Goal: Information Seeking & Learning: Learn about a topic

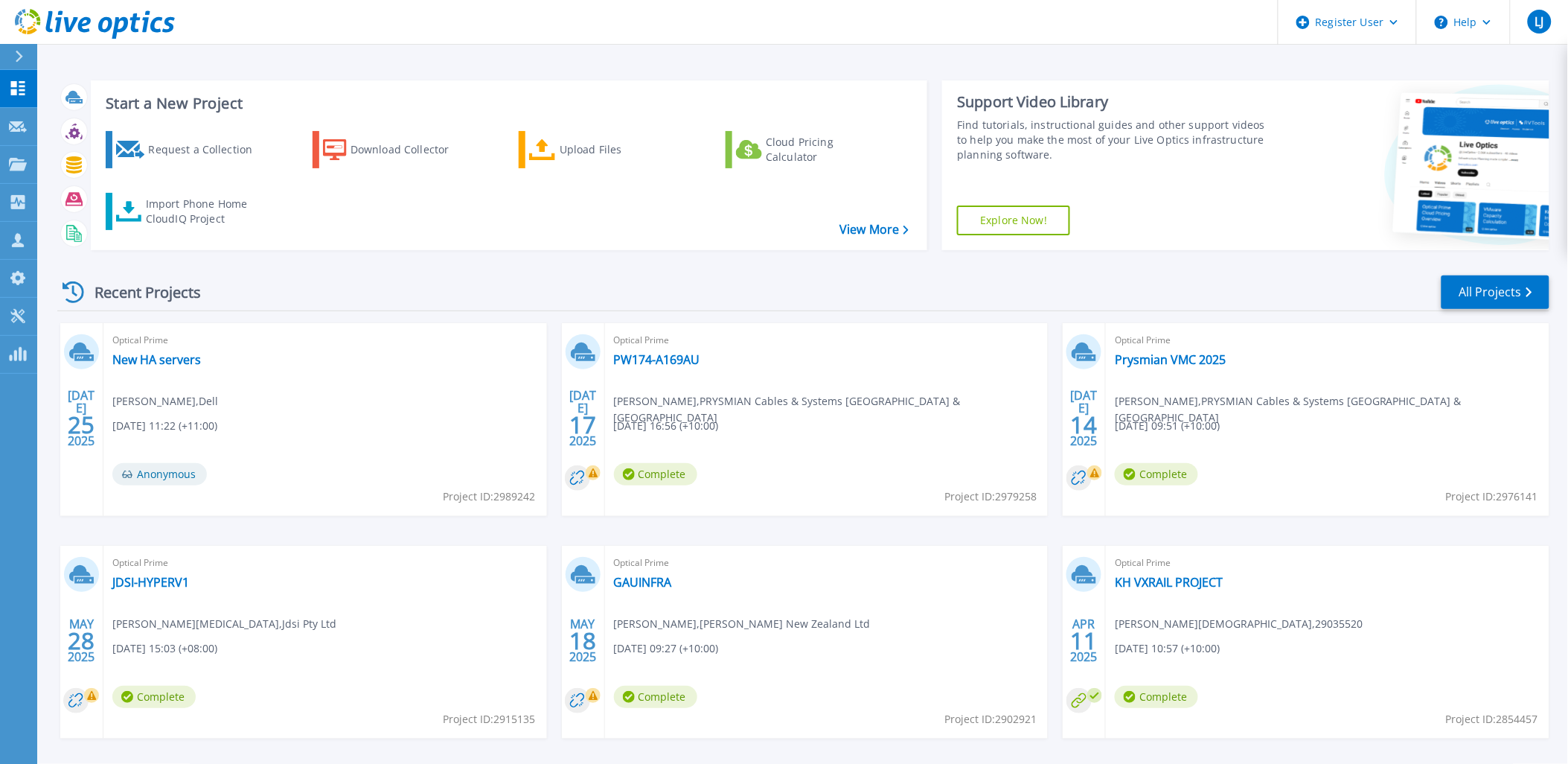
drag, startPoint x: 531, startPoint y: 240, endPoint x: 540, endPoint y: 264, distance: 25.6
click at [531, 240] on div "Request a Collection Download Collector Upload Files Cloud Pricing Calculator I…" at bounding box center [507, 181] width 827 height 124
drag, startPoint x: 20, startPoint y: 45, endPoint x: 22, endPoint y: 53, distance: 8.2
click at [20, 45] on div at bounding box center [25, 56] width 24 height 25
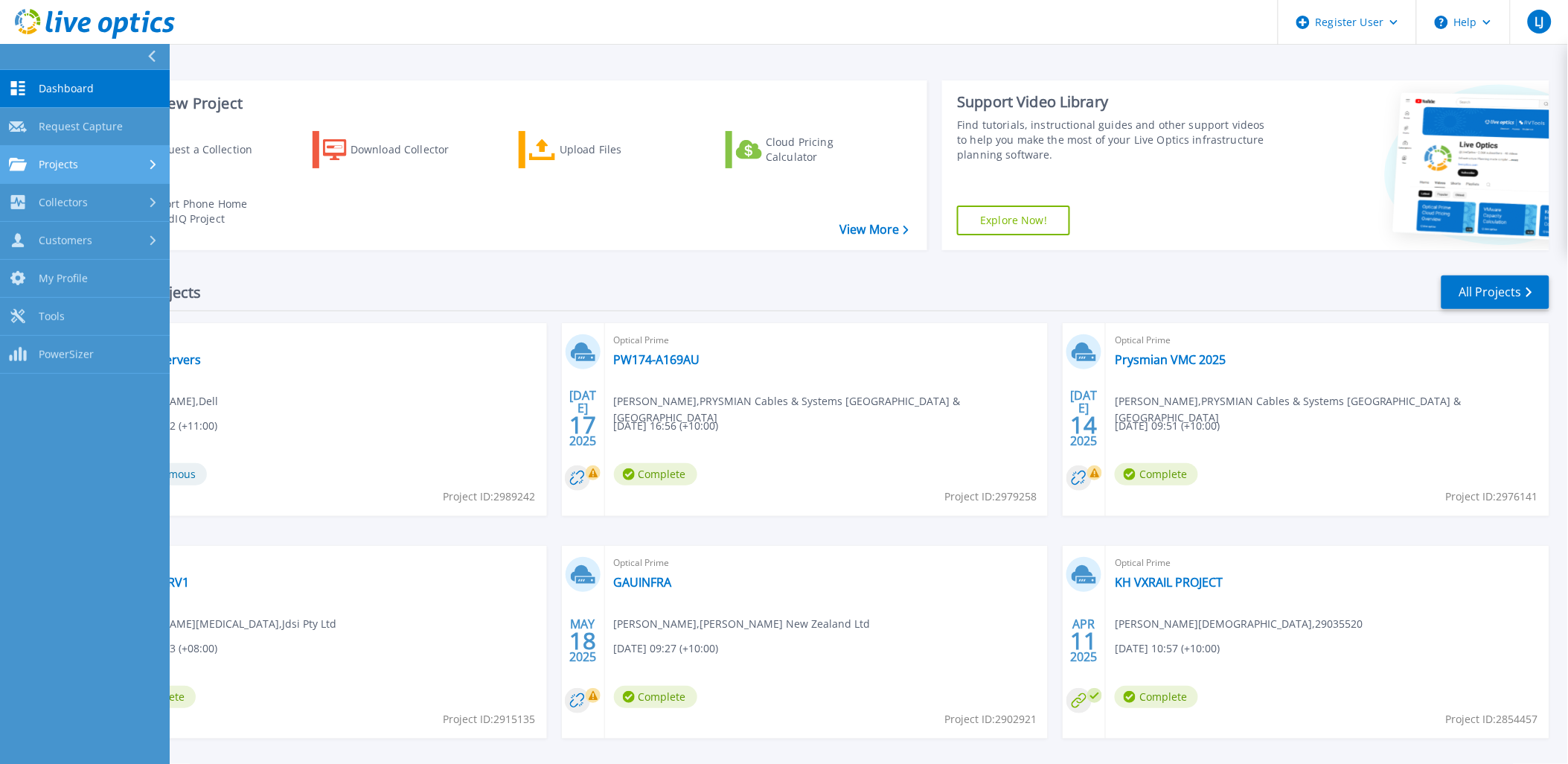
click at [92, 160] on div "Projects" at bounding box center [84, 165] width 152 height 14
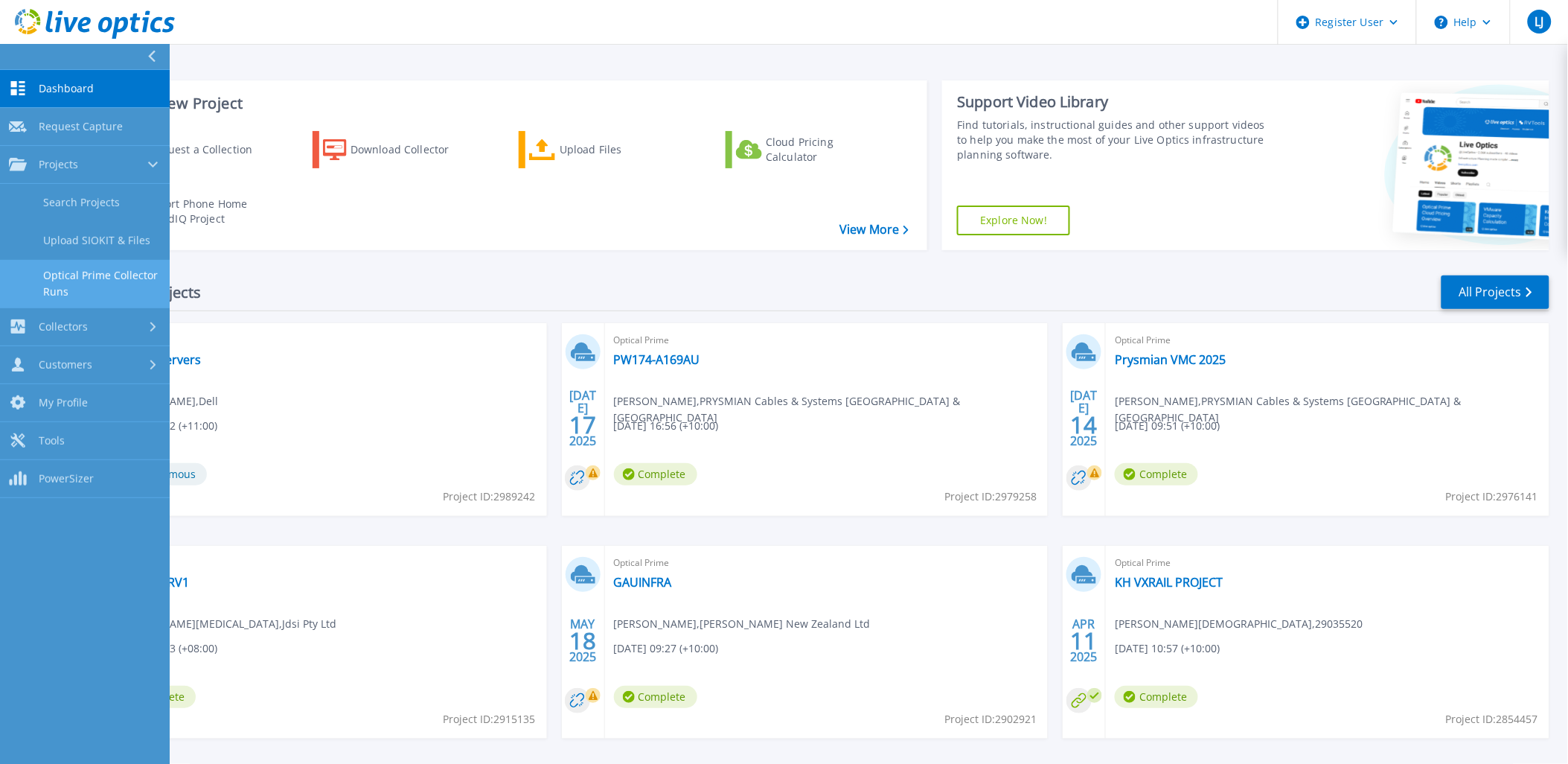
click at [100, 277] on link "Optical Prime Collector Runs" at bounding box center [84, 283] width 169 height 47
click at [77, 184] on link "Search Projects" at bounding box center [84, 202] width 169 height 38
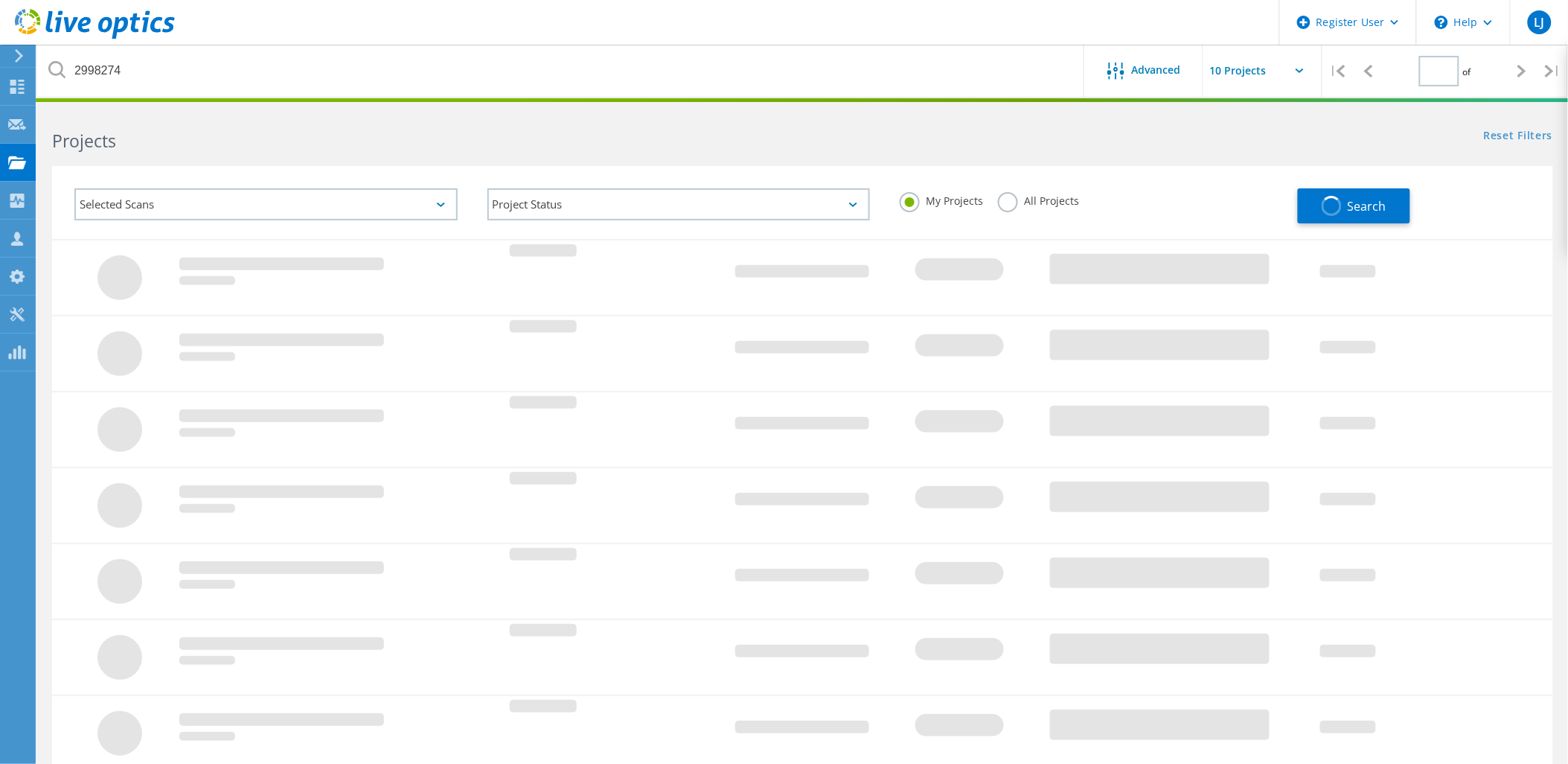
type input "1"
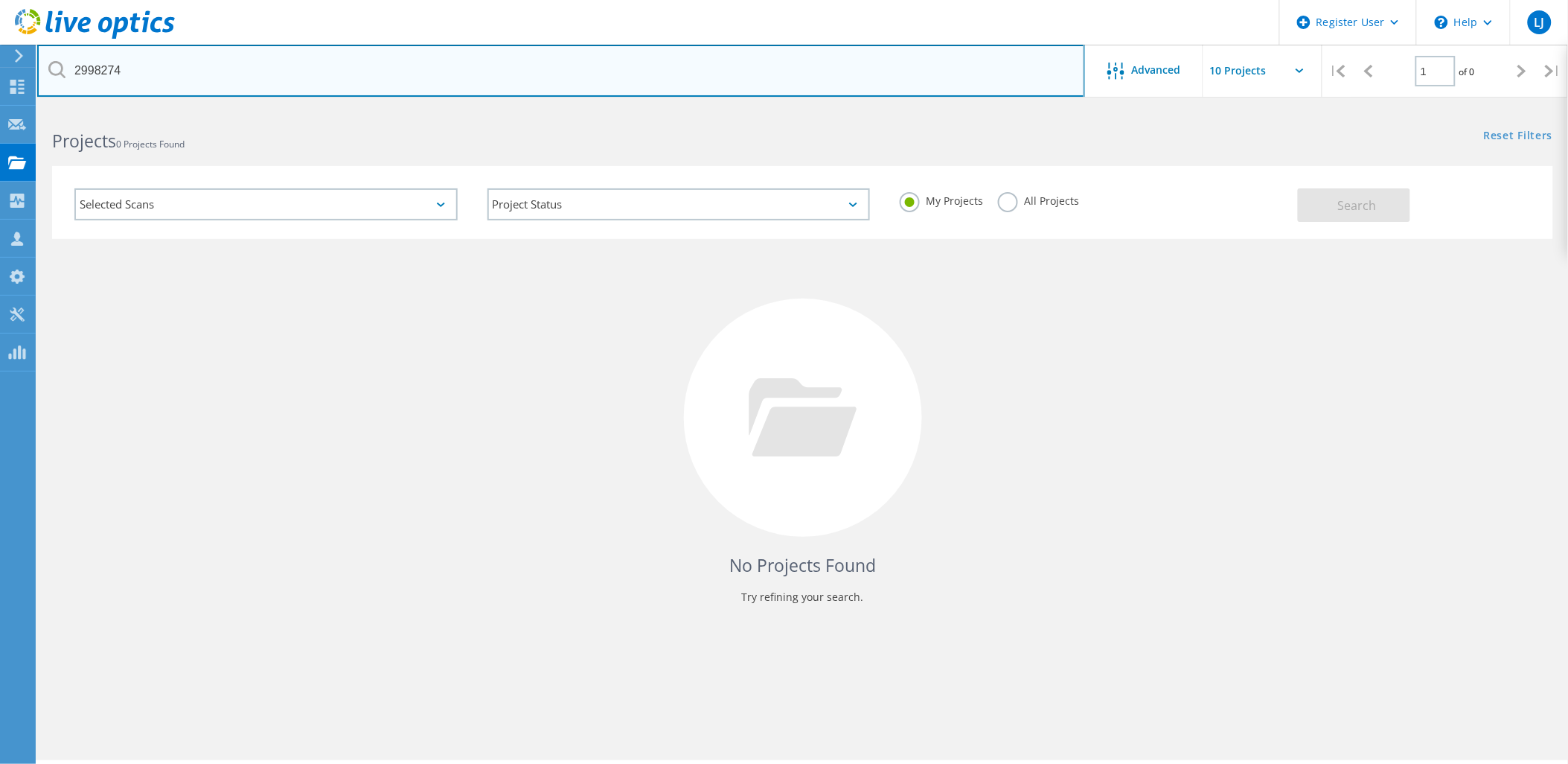
click at [196, 72] on input "2998274" at bounding box center [560, 71] width 1048 height 52
drag, startPoint x: 198, startPoint y: 73, endPoint x: -4, endPoint y: 82, distance: 202.2
click at [0, 82] on html "Register User \n Help Explore Helpful Articles Contact Support LJ Dell User Luk…" at bounding box center [784, 402] width 1568 height 805
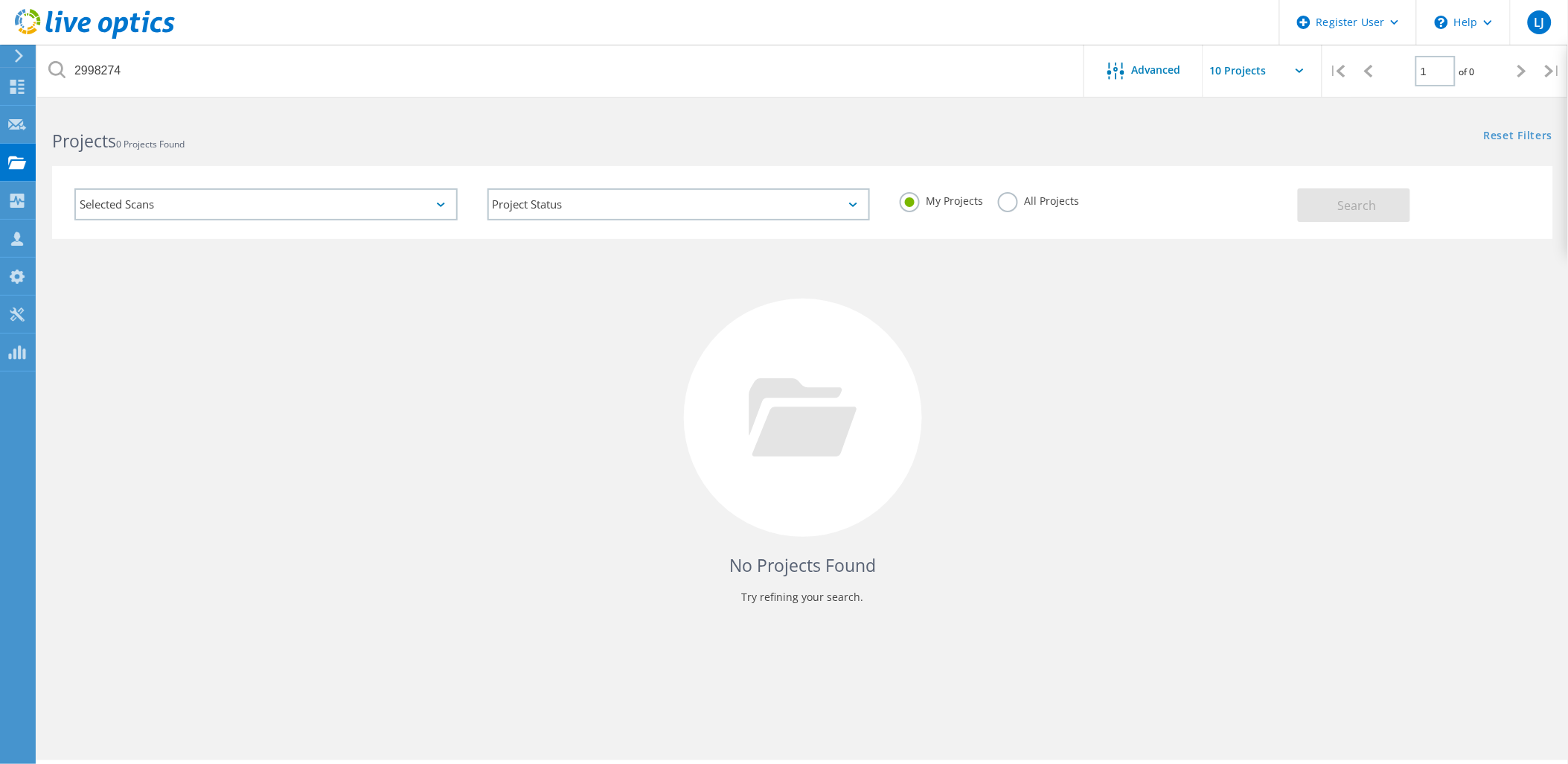
click at [1006, 204] on label "All Projects" at bounding box center [1039, 199] width 81 height 15
click at [0, 0] on input "All Projects" at bounding box center [0, 0] width 0 height 0
click at [1333, 205] on button "Search" at bounding box center [1354, 205] width 112 height 34
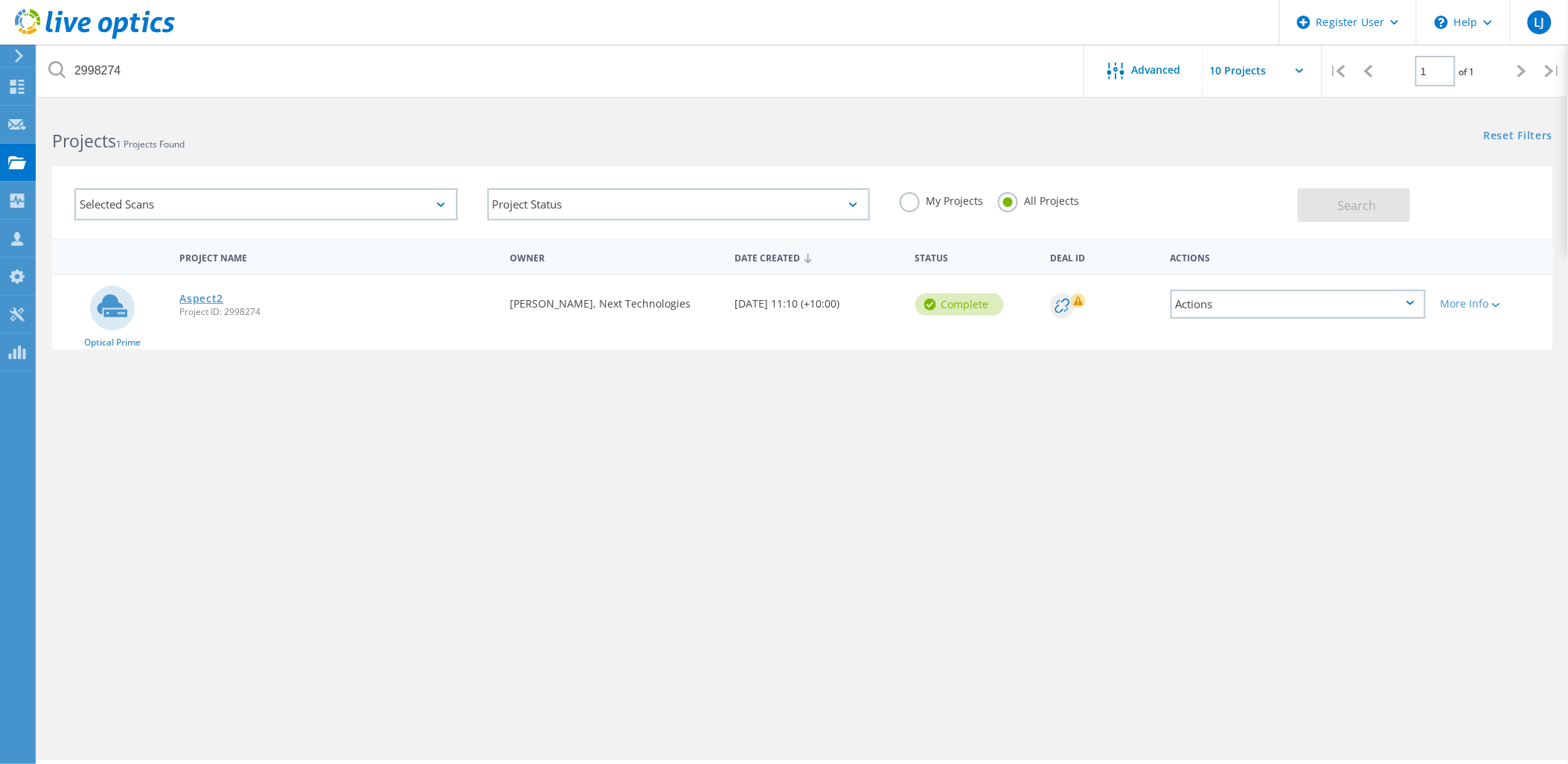
click at [204, 293] on link "Aspect2" at bounding box center [200, 298] width 44 height 11
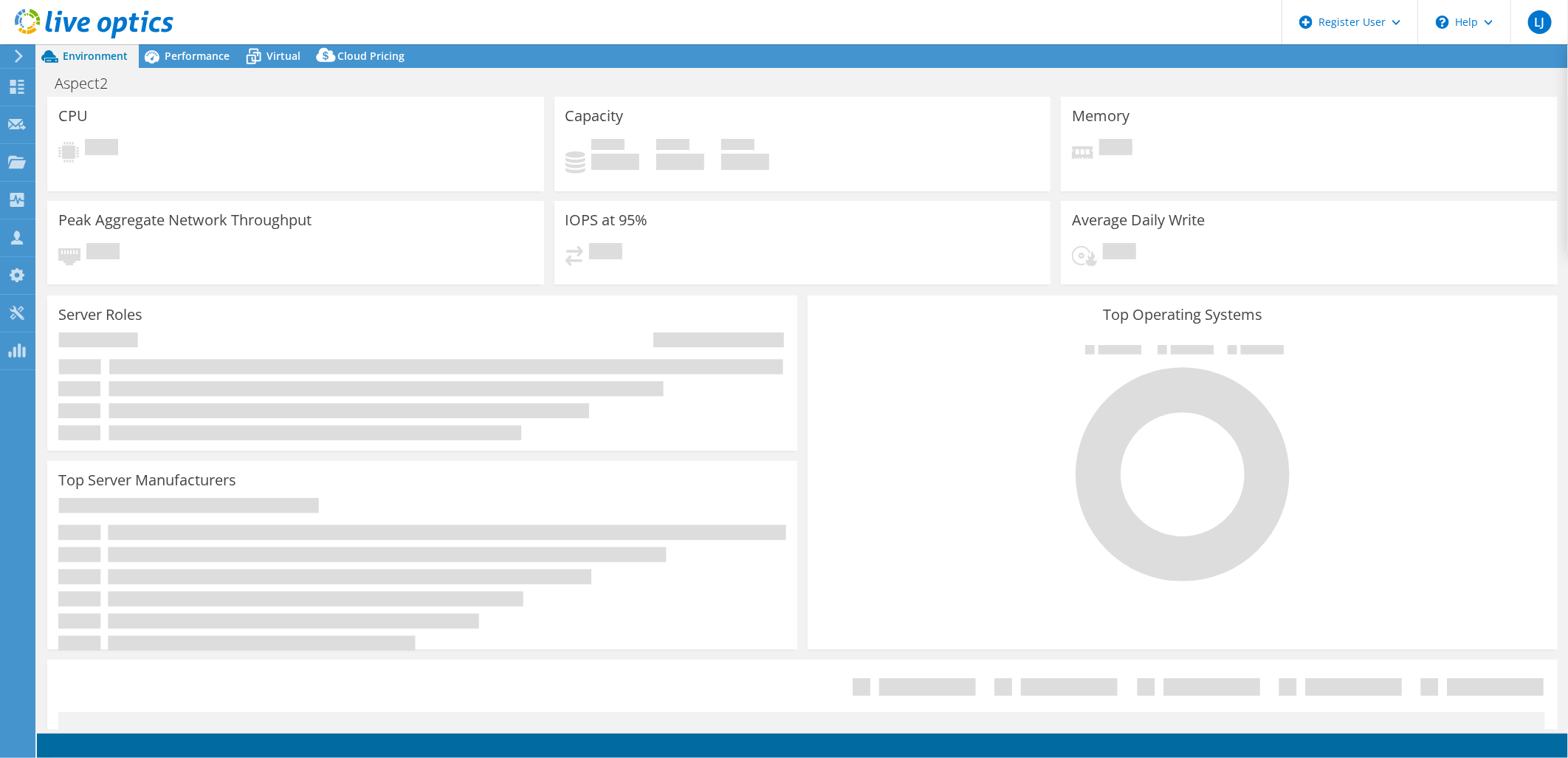
select select "USD"
select select "[GEOGRAPHIC_DATA]"
select select "AUD"
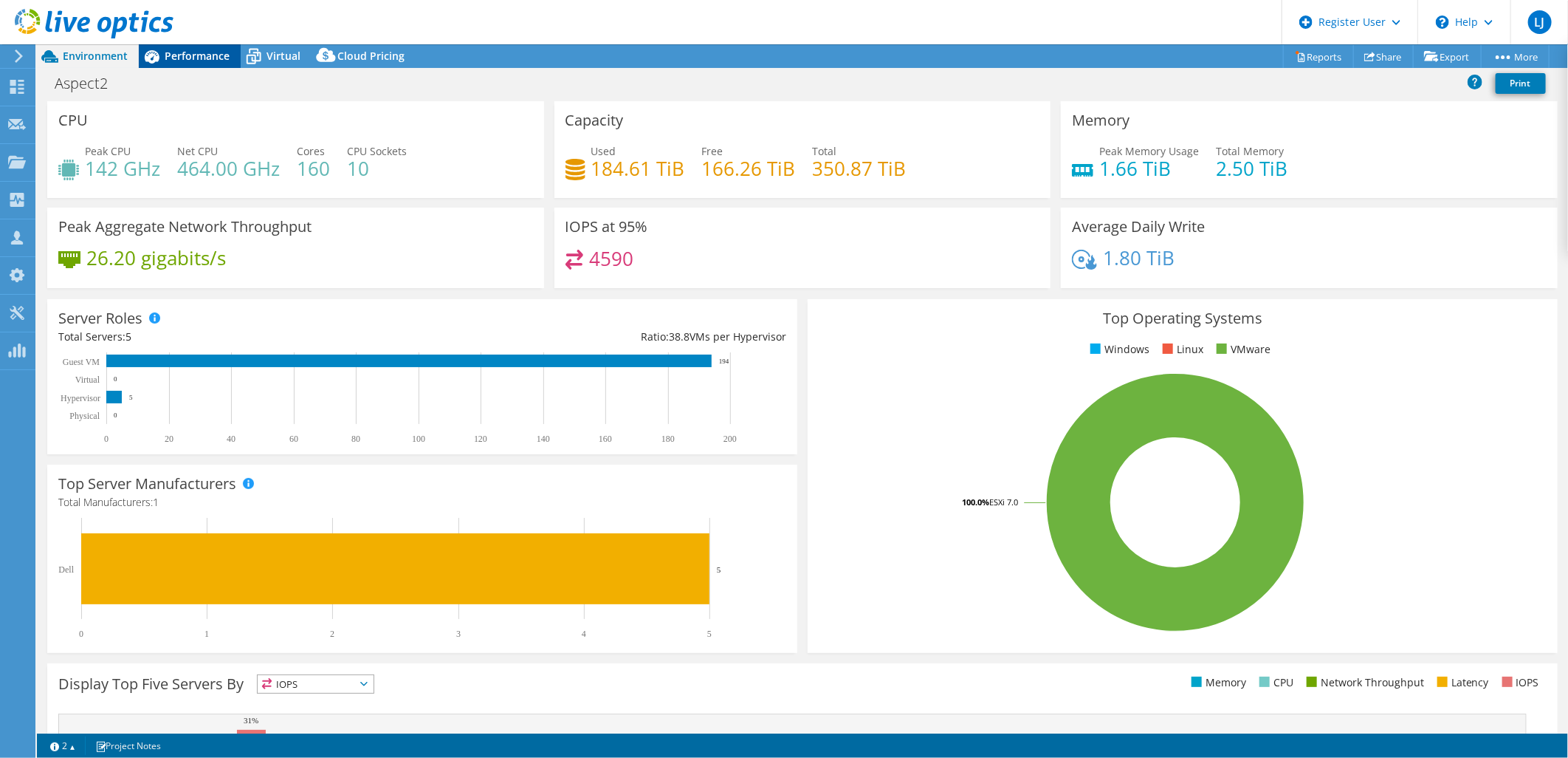
click at [205, 54] on span "Performance" at bounding box center [198, 56] width 65 height 14
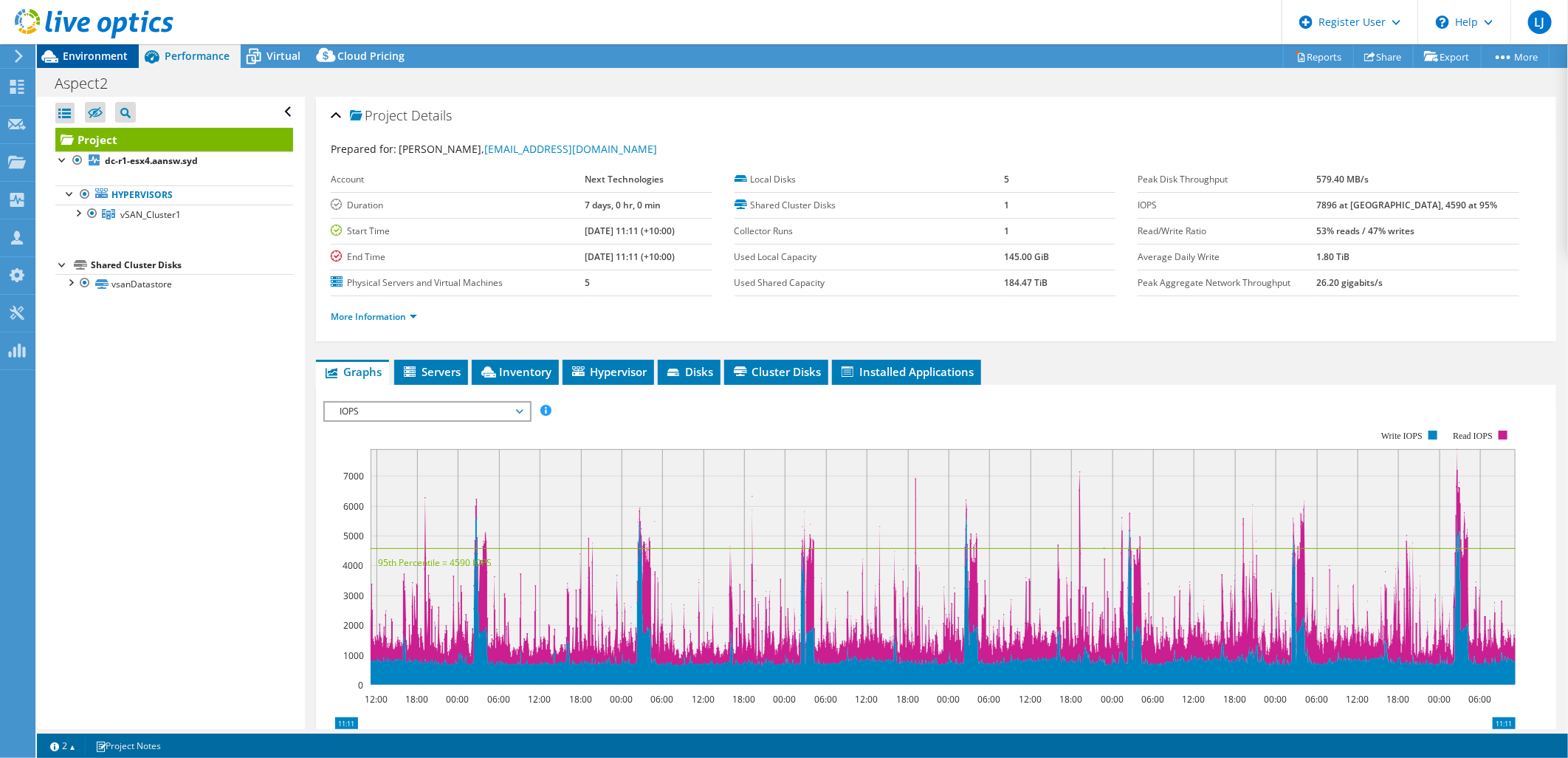
click at [117, 53] on span "Environment" at bounding box center [95, 56] width 65 height 14
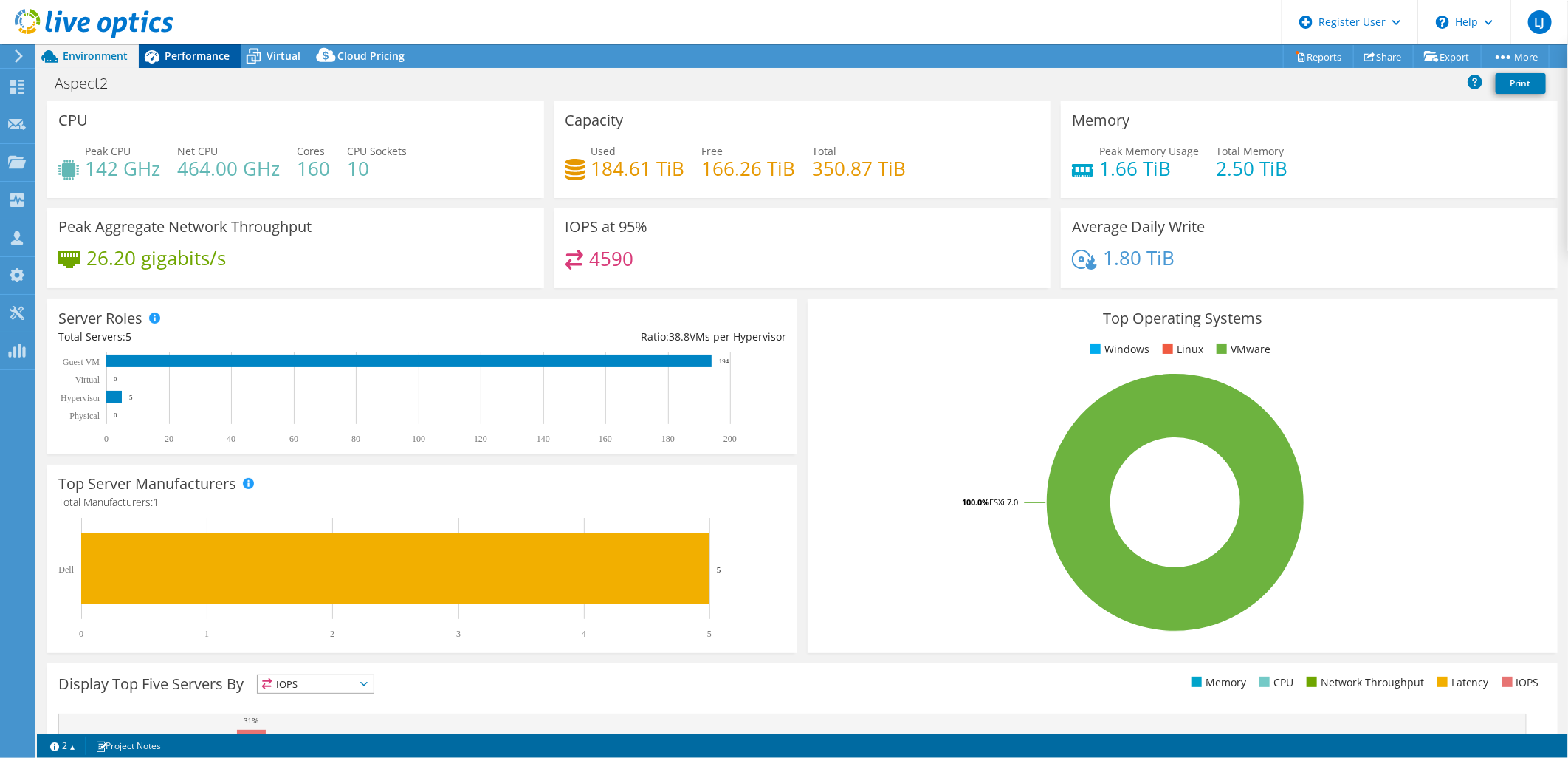
click at [204, 53] on span "Performance" at bounding box center [198, 56] width 65 height 14
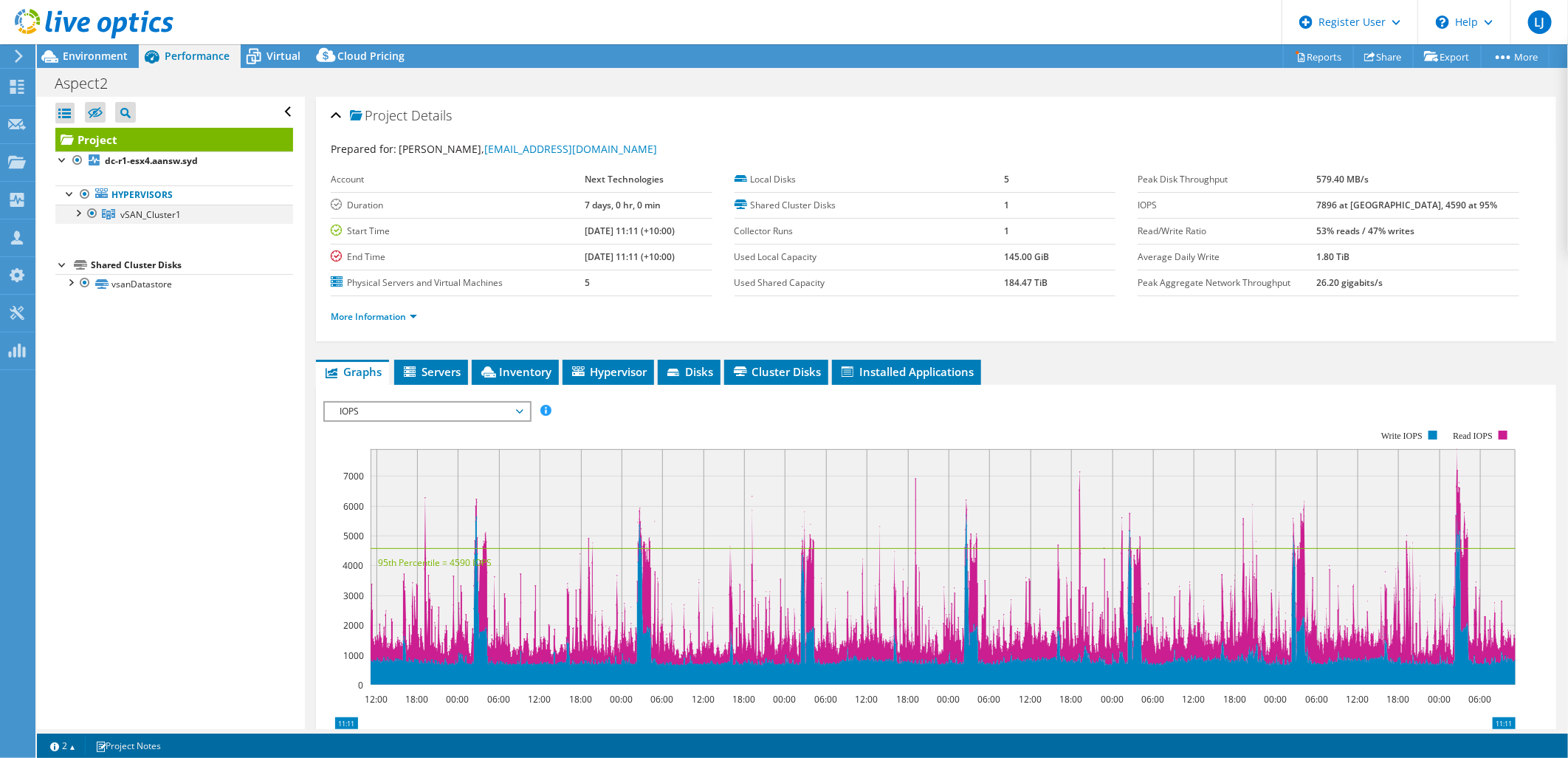
click at [79, 212] on div at bounding box center [77, 211] width 14 height 14
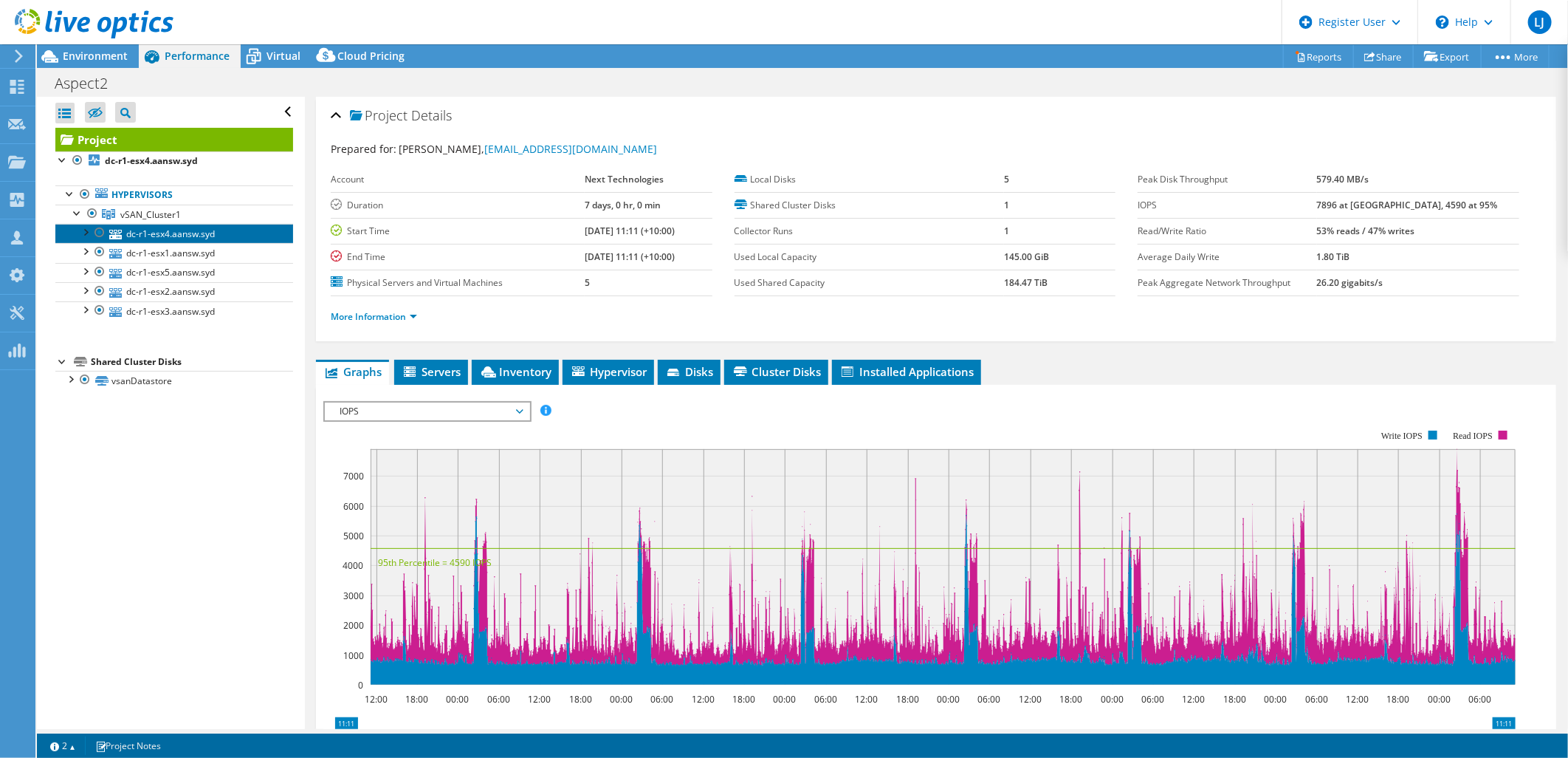
click at [179, 235] on link "dc-r1-esx4.aansw.syd" at bounding box center [175, 233] width 238 height 19
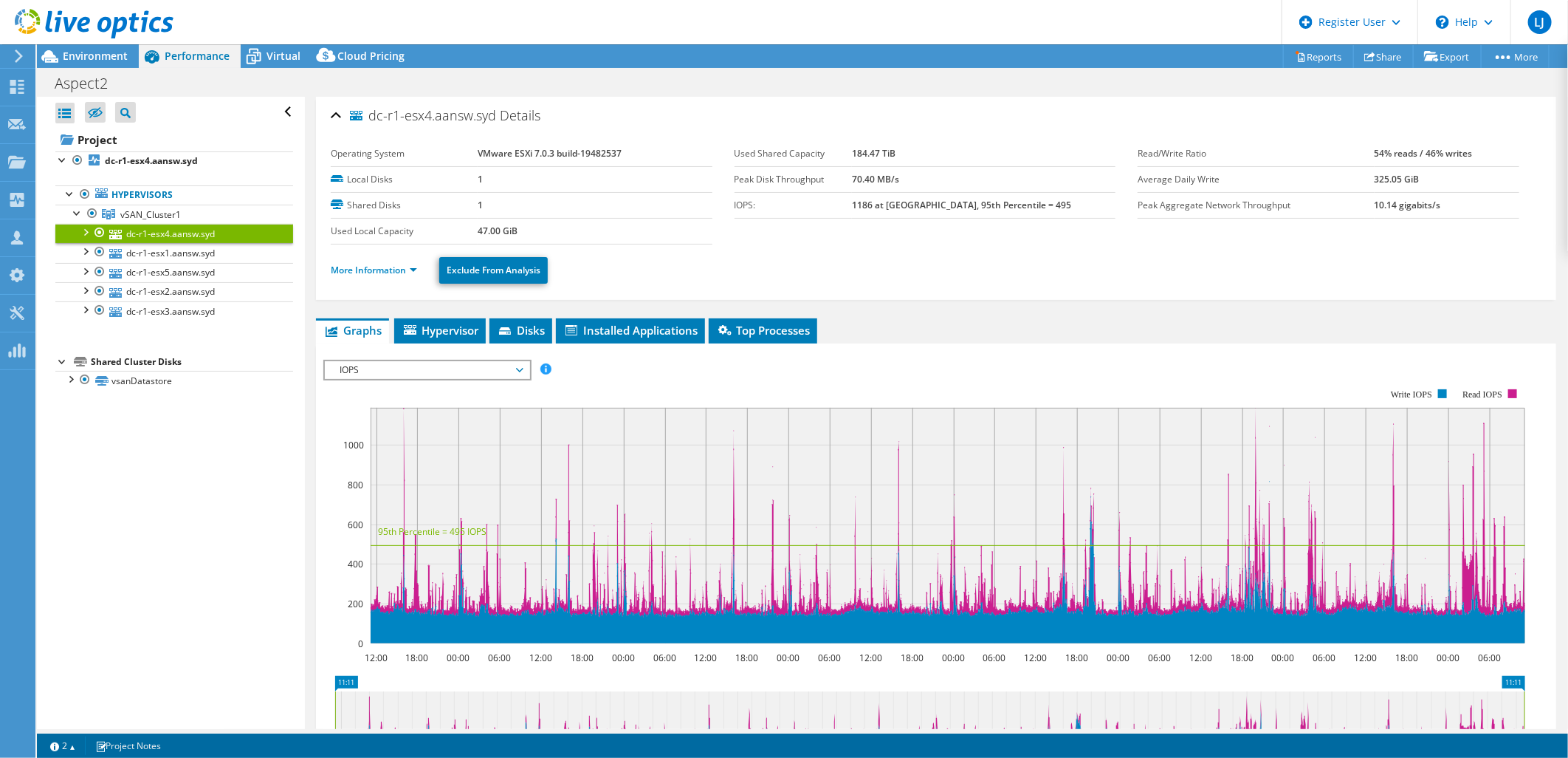
drag, startPoint x: 670, startPoint y: 370, endPoint x: 519, endPoint y: 366, distance: 151.1
click at [667, 370] on rect at bounding box center [925, 517] width 1202 height 296
click at [468, 366] on span "IOPS" at bounding box center [427, 370] width 190 height 17
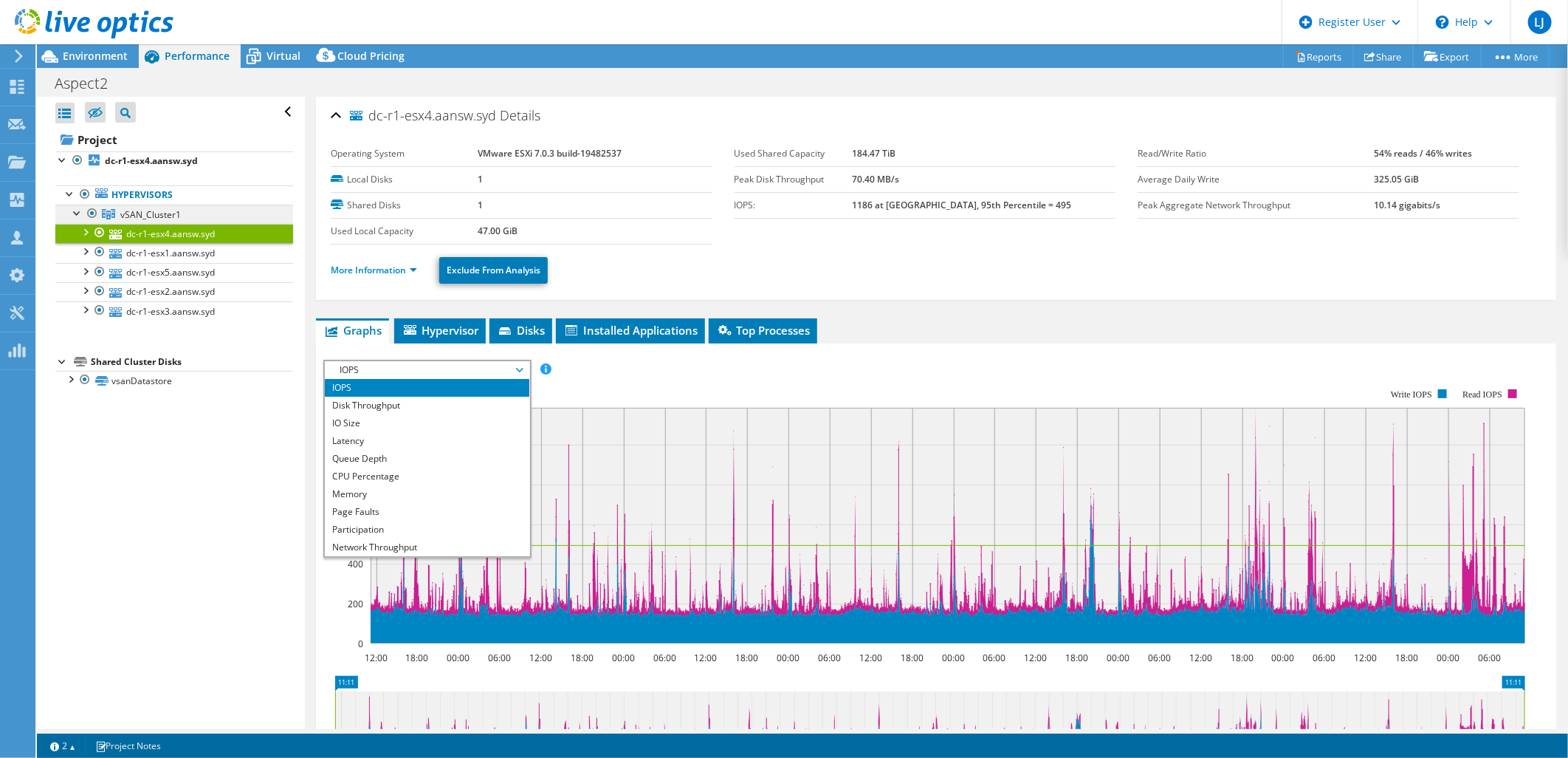
click at [135, 205] on link "vSAN_Cluster1" at bounding box center [175, 214] width 238 height 19
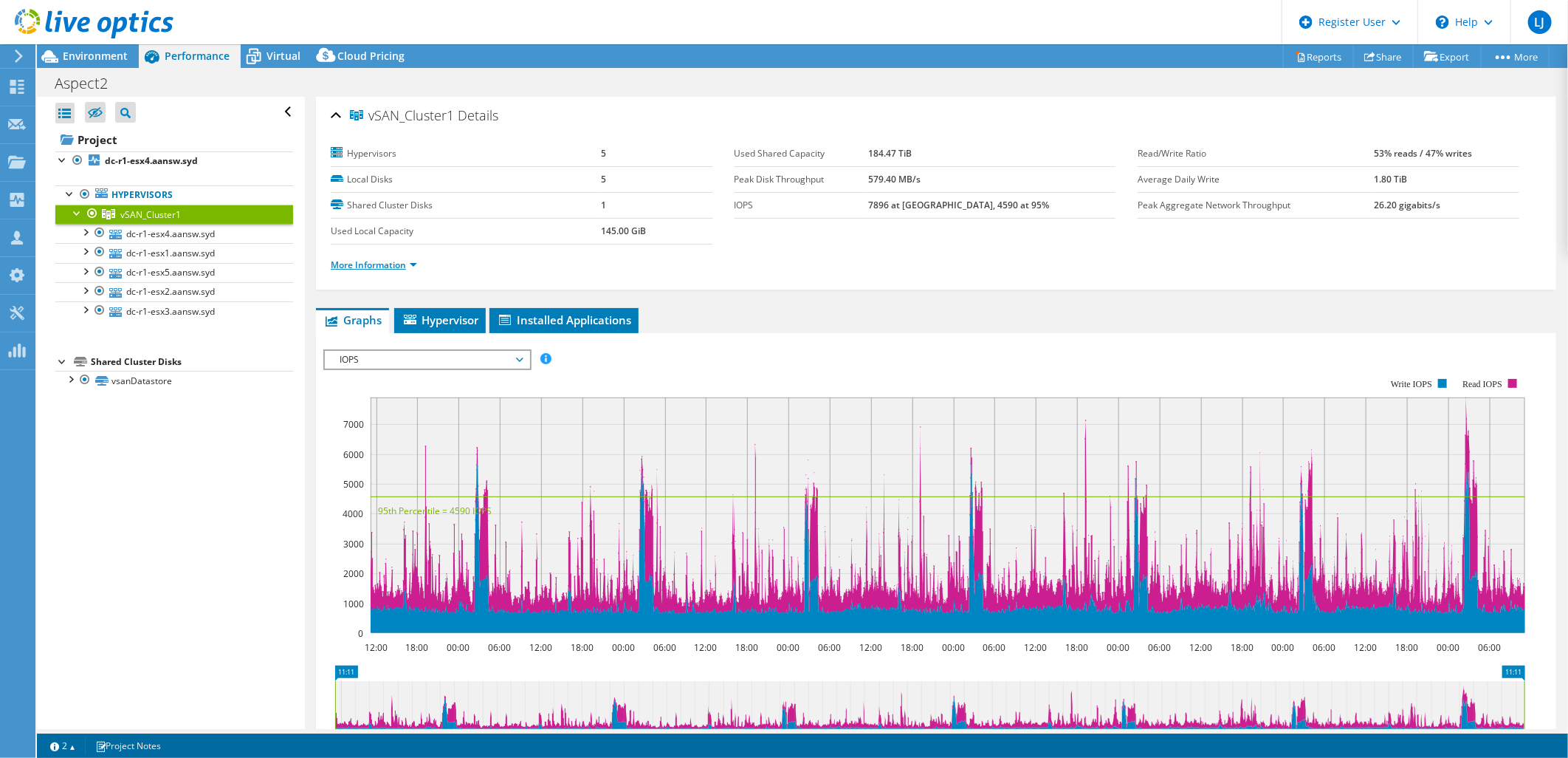
click at [373, 270] on link "More Information" at bounding box center [374, 264] width 86 height 12
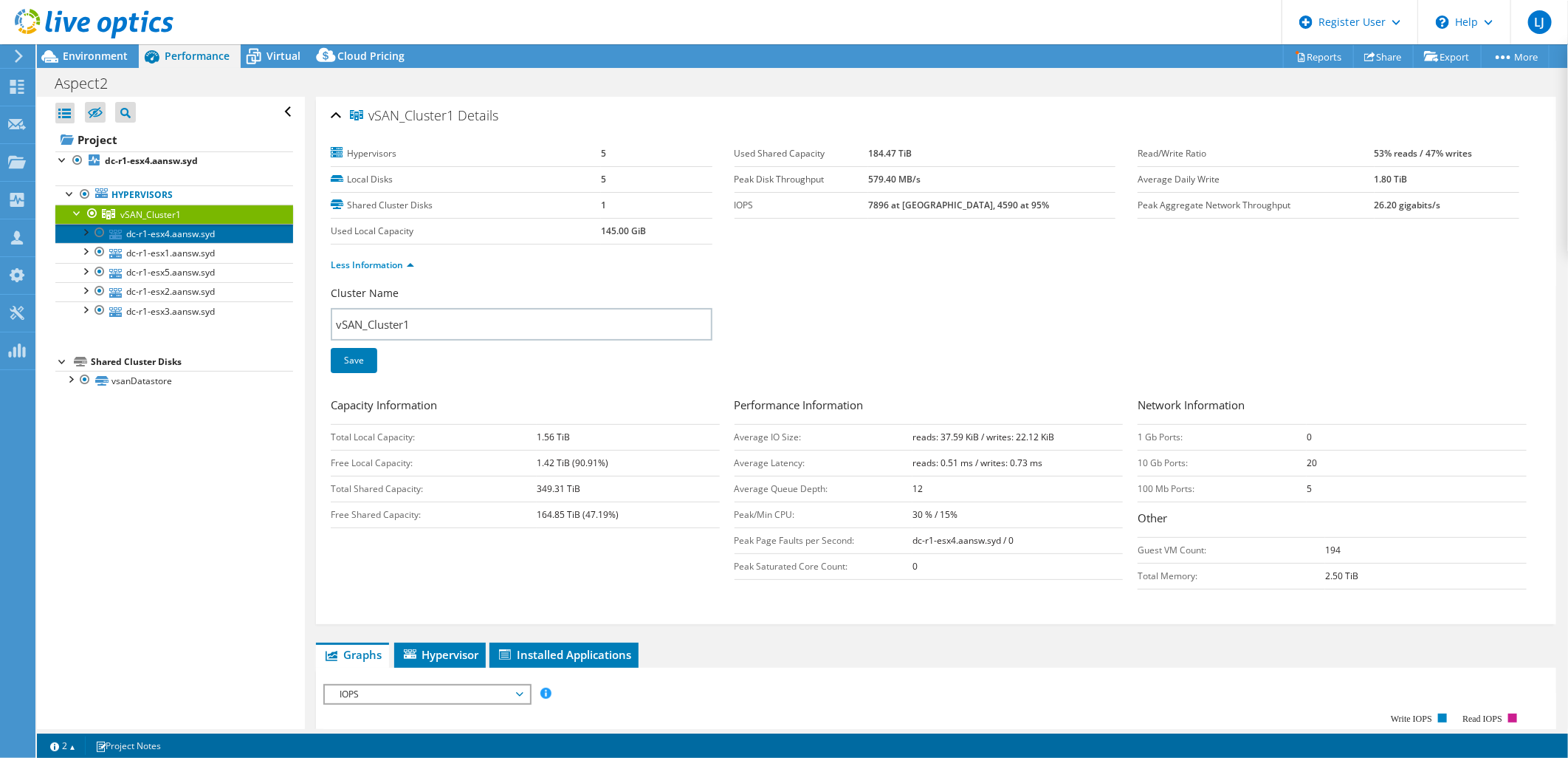
click at [215, 231] on link "dc-r1-esx4.aansw.syd" at bounding box center [175, 233] width 238 height 19
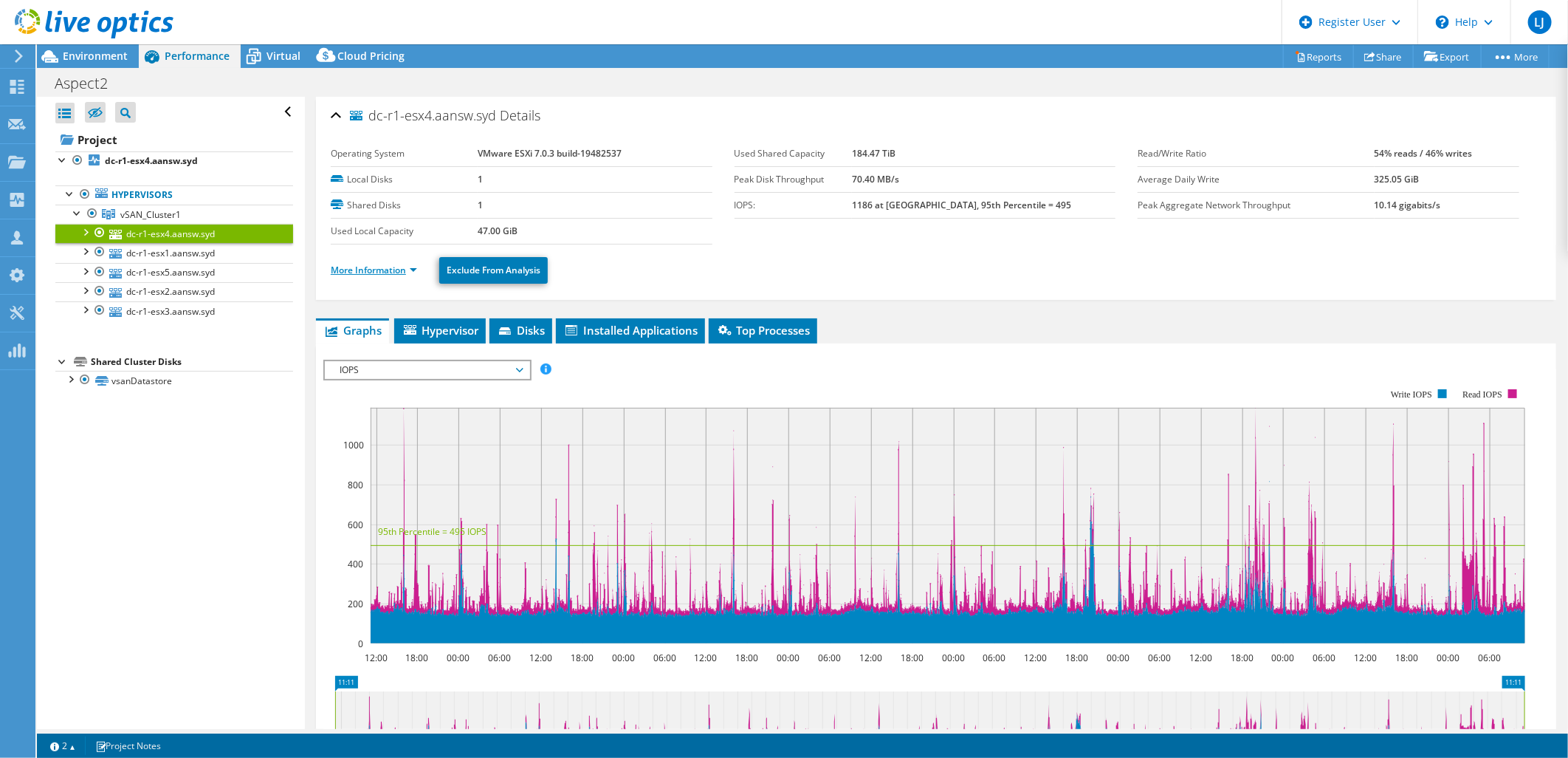
click at [346, 270] on link "More Information" at bounding box center [374, 270] width 86 height 12
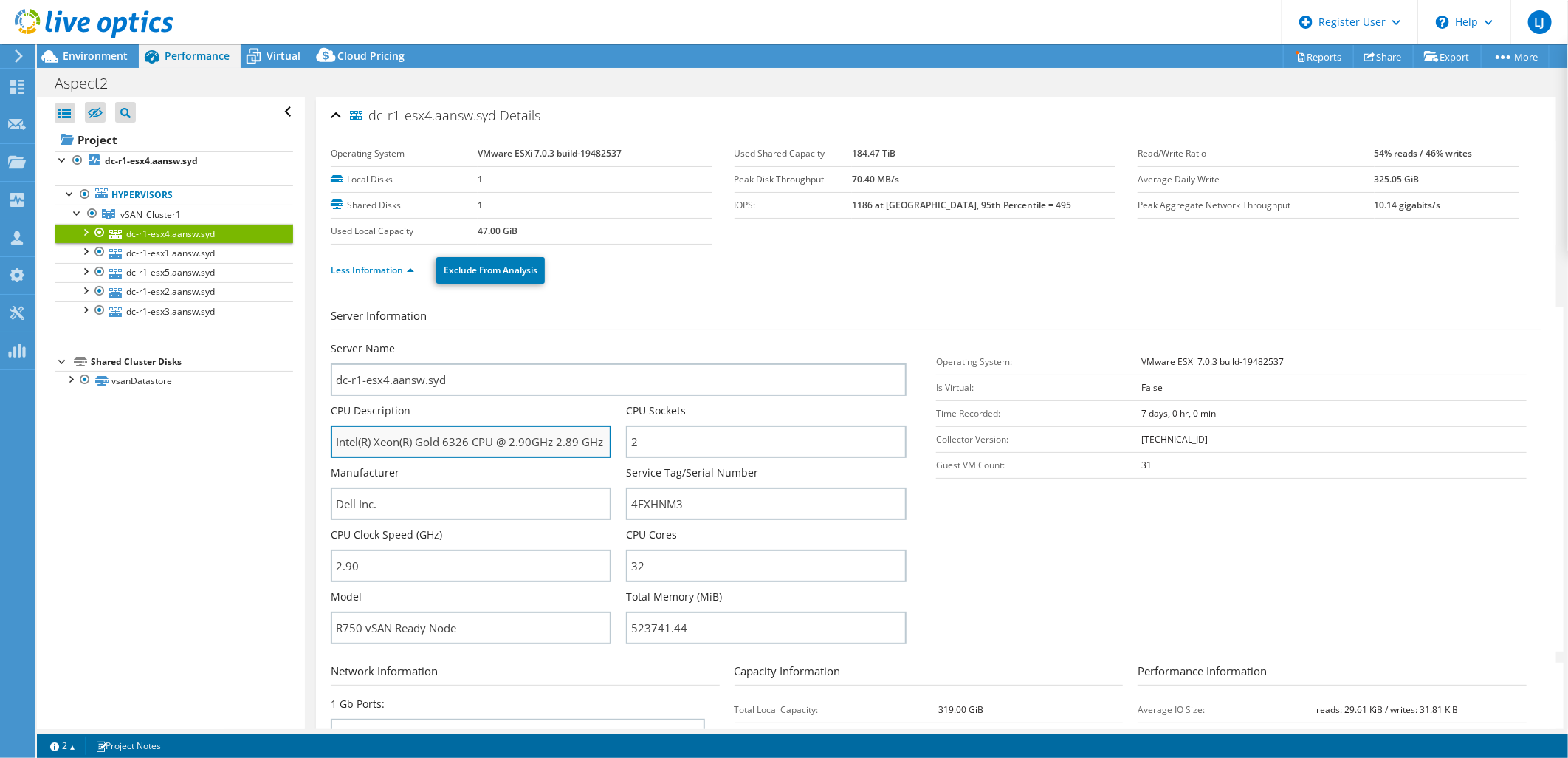
click at [420, 429] on input "Intel(R) Xeon(R) Gold 6326 CPU @ 2.90GHz 2.89 GHz" at bounding box center [471, 442] width 280 height 33
drag, startPoint x: 332, startPoint y: 437, endPoint x: 667, endPoint y: 456, distance: 335.5
click at [667, 341] on div "Server Name dc-r1-esx4.aansw.syd CPU Description Intel(R) Xeon(R) Gold 6326 CPU…" at bounding box center [626, 341] width 591 height 0
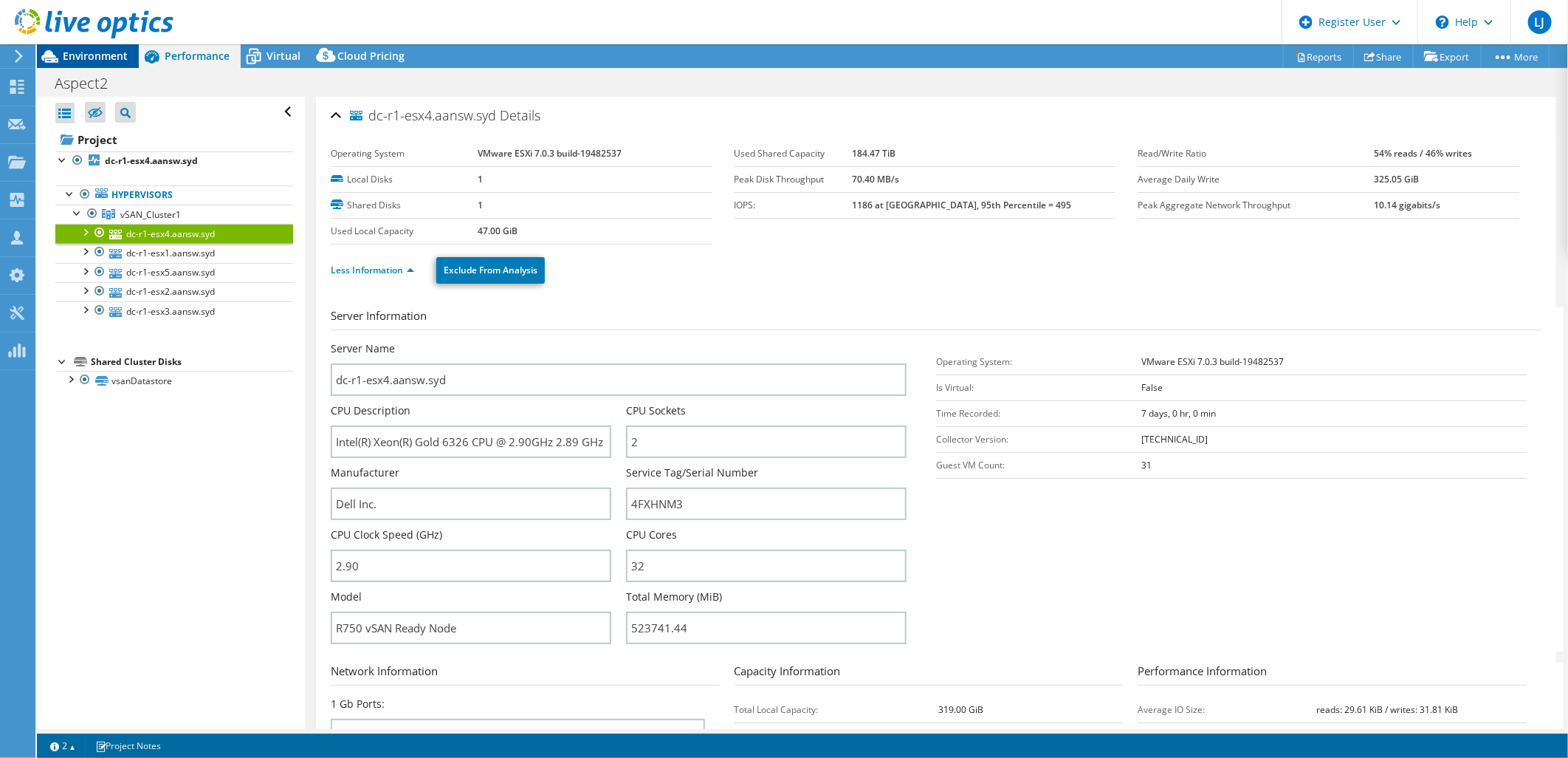
click at [94, 53] on span "Environment" at bounding box center [95, 56] width 65 height 14
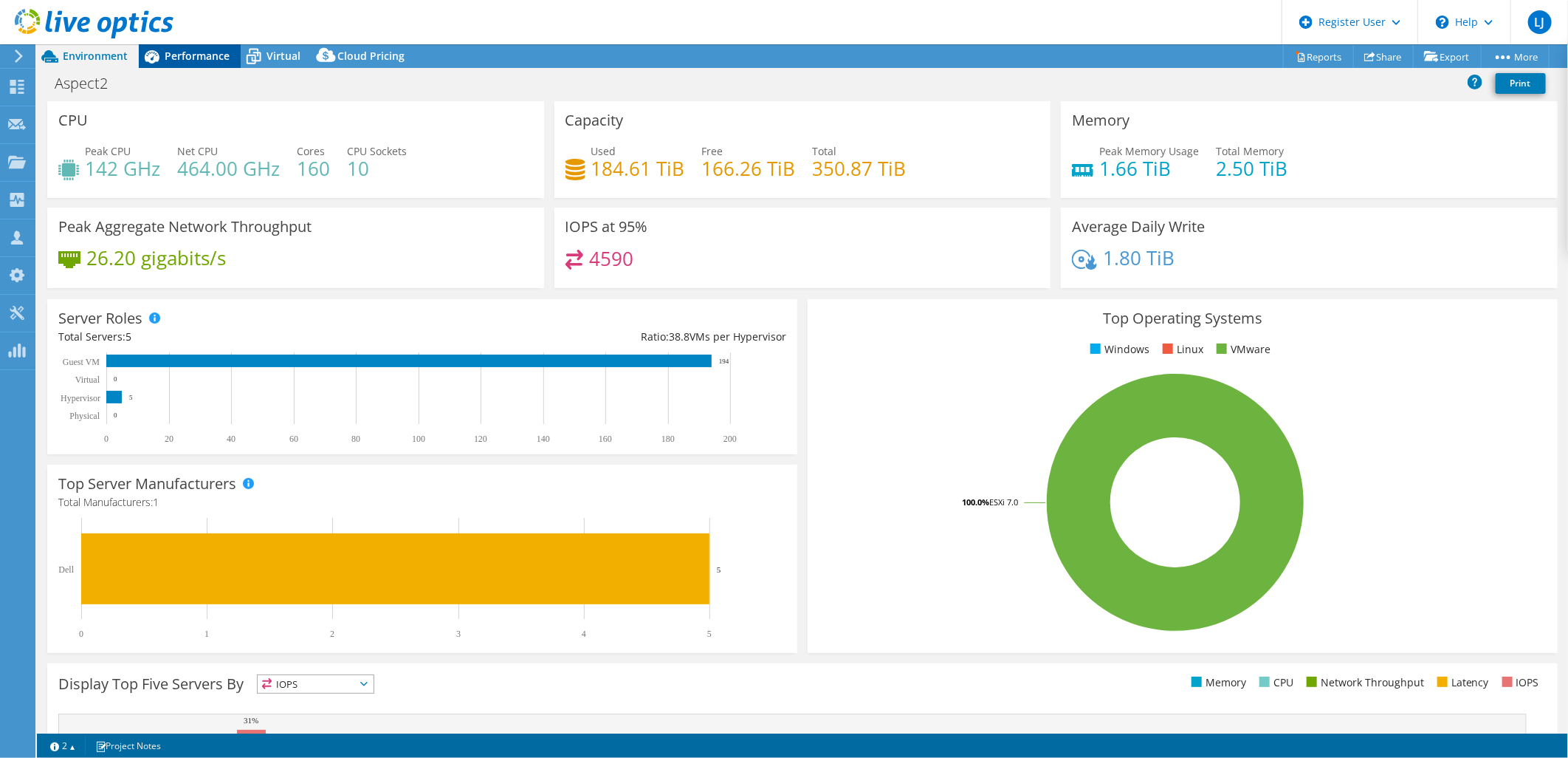
click at [180, 50] on span "Performance" at bounding box center [198, 56] width 65 height 14
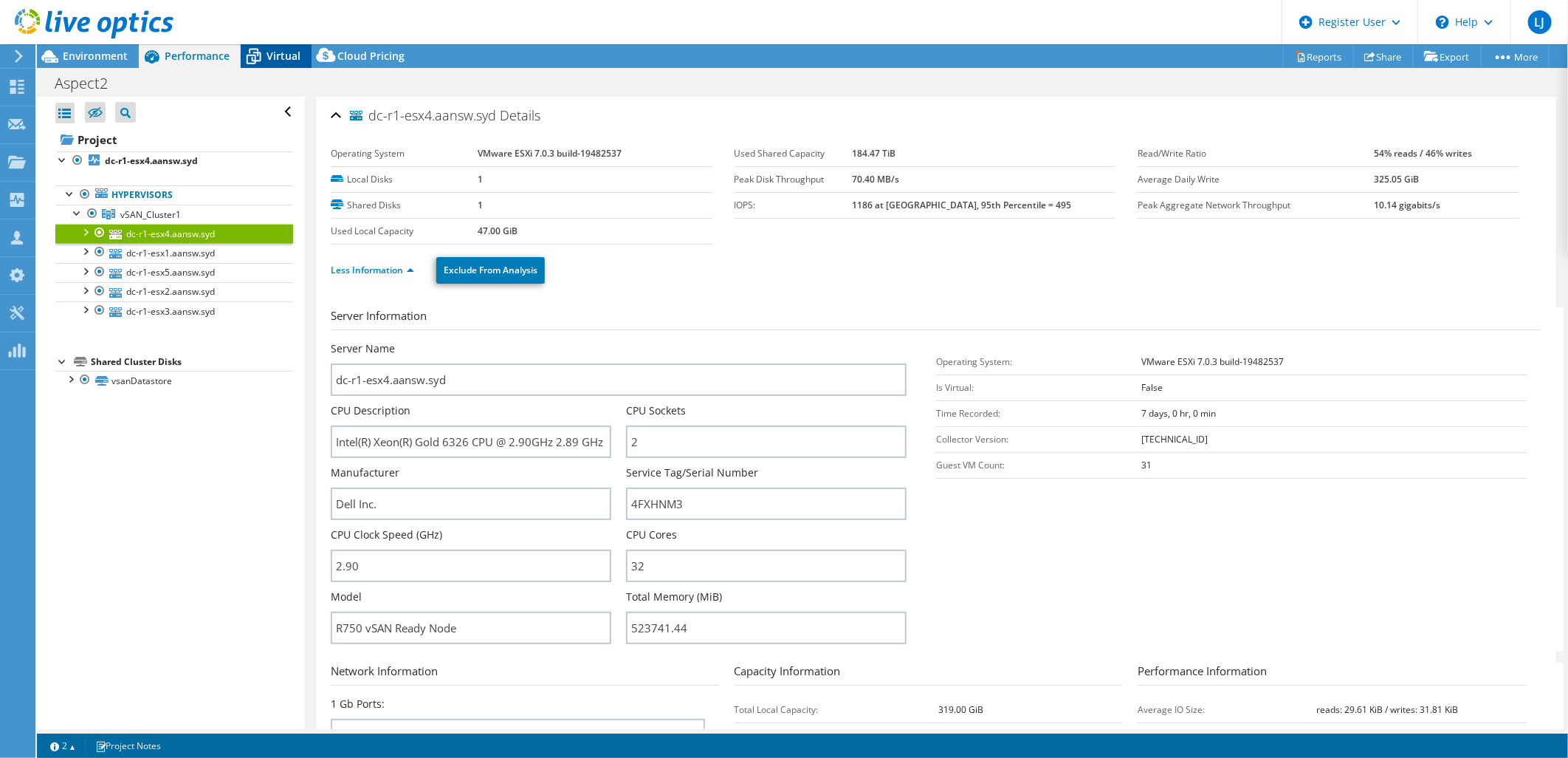
drag, startPoint x: 267, startPoint y: 46, endPoint x: 292, endPoint y: 74, distance: 37.5
click at [267, 46] on div "Virtual" at bounding box center [277, 56] width 71 height 24
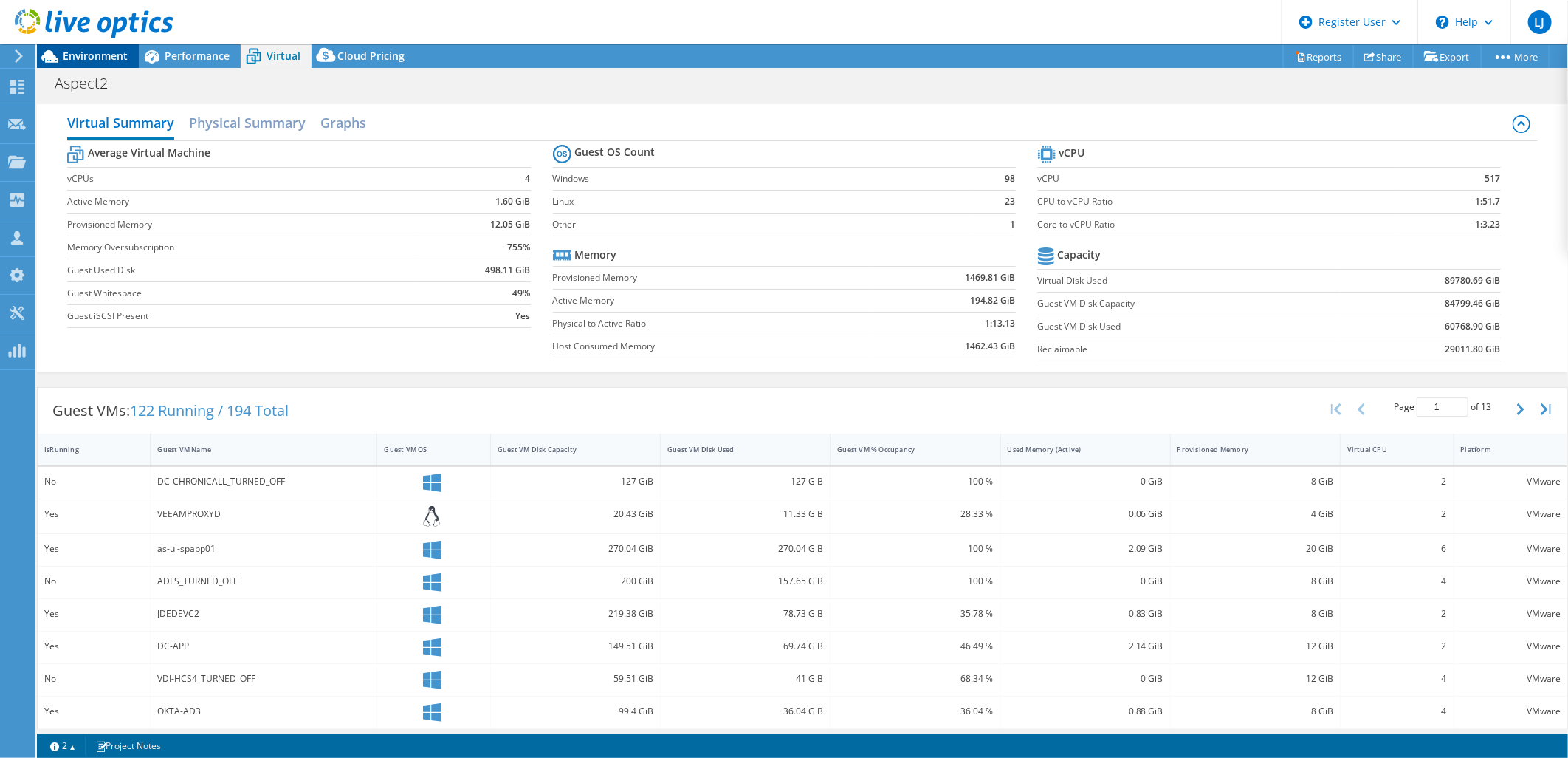
click at [94, 49] on span "Environment" at bounding box center [95, 56] width 65 height 14
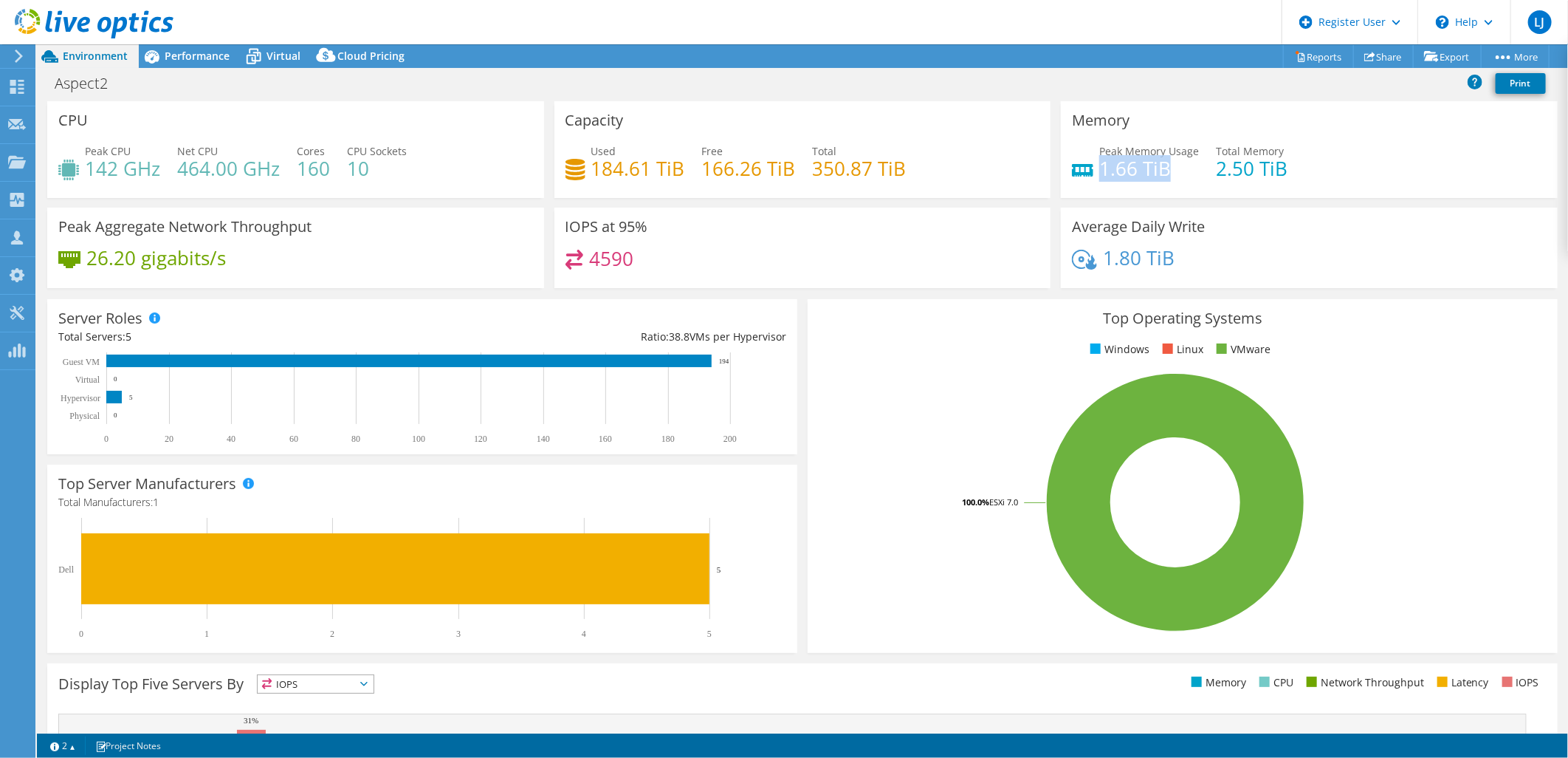
drag, startPoint x: 1165, startPoint y: 171, endPoint x: 1092, endPoint y: 175, distance: 73.1
click at [1099, 175] on h4 "1.66 TiB" at bounding box center [1149, 168] width 100 height 16
drag, startPoint x: 1091, startPoint y: 176, endPoint x: 1162, endPoint y: 158, distance: 73.2
click at [1160, 160] on h4 "1.66 TiB" at bounding box center [1149, 168] width 100 height 16
drag, startPoint x: 599, startPoint y: 167, endPoint x: 631, endPoint y: 175, distance: 33.0
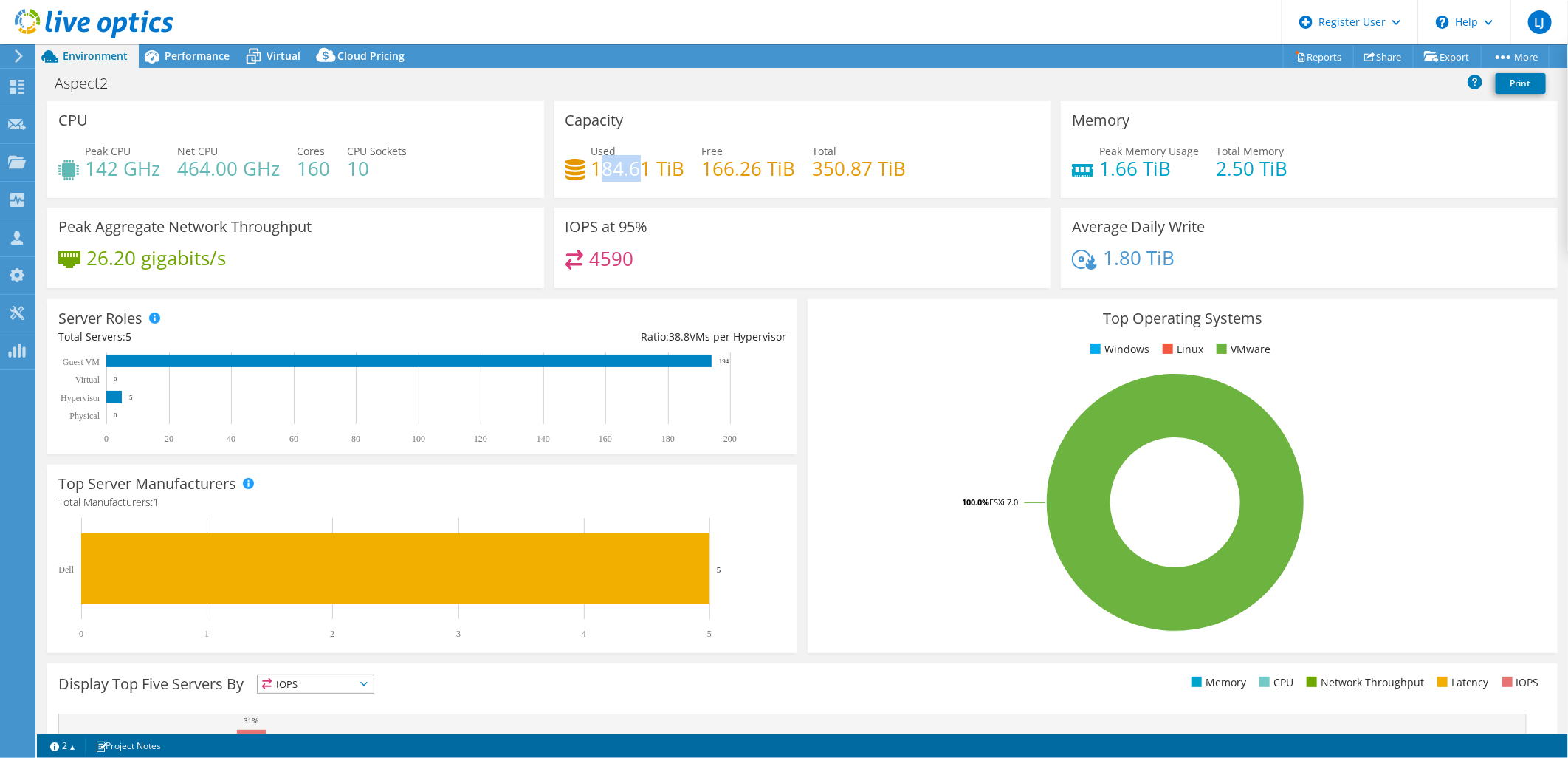
click at [631, 175] on h4 "184.61 TiB" at bounding box center [639, 168] width 94 height 16
drag, startPoint x: 631, startPoint y: 175, endPoint x: 731, endPoint y: 190, distance: 101.1
click at [732, 189] on div "Used 184.61 TiB Free 166.26 TiB Total 350.87 TiB" at bounding box center [803, 167] width 475 height 48
click at [200, 49] on span "Performance" at bounding box center [198, 56] width 65 height 14
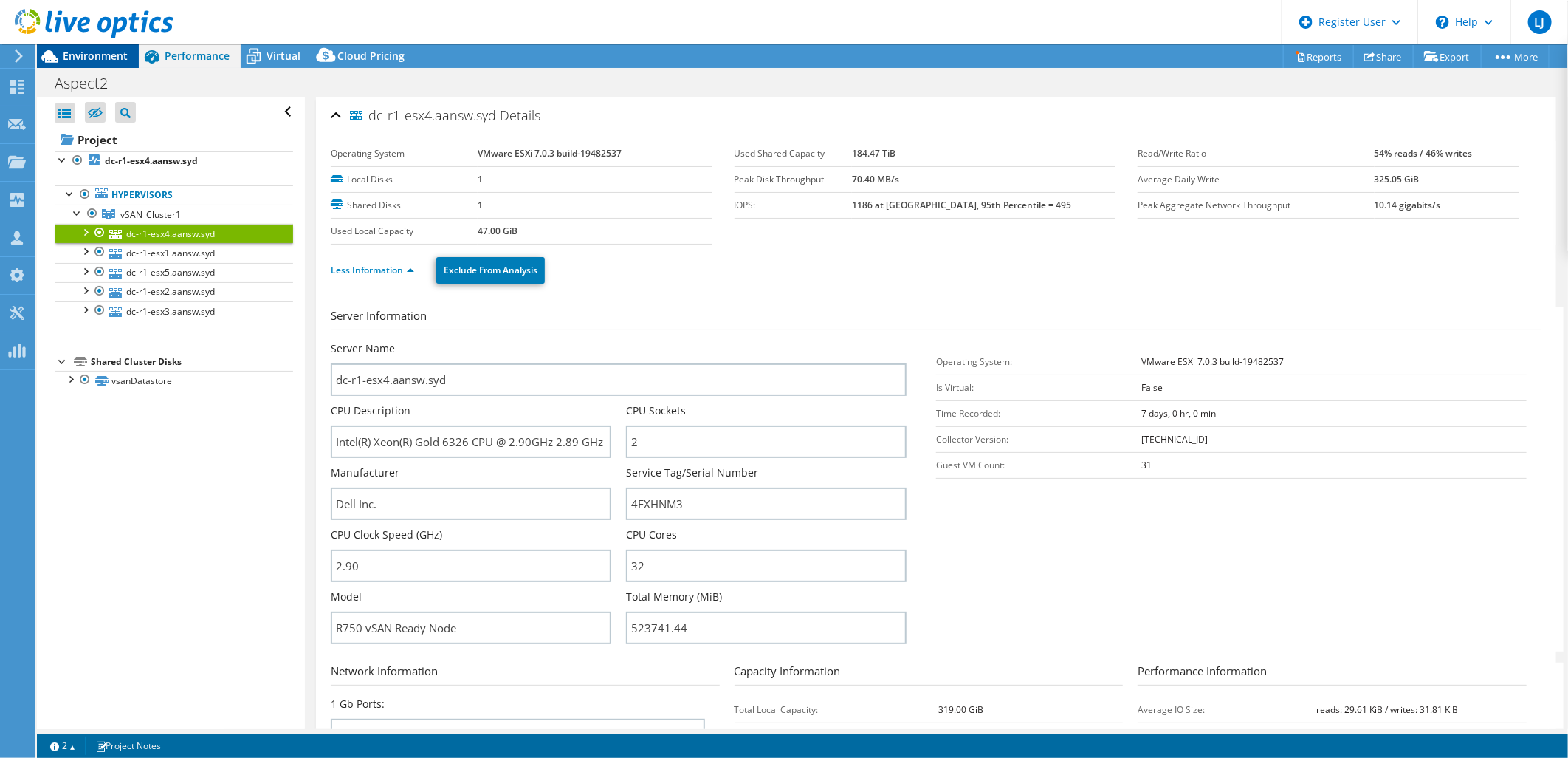
click at [107, 62] on span "Environment" at bounding box center [95, 56] width 65 height 14
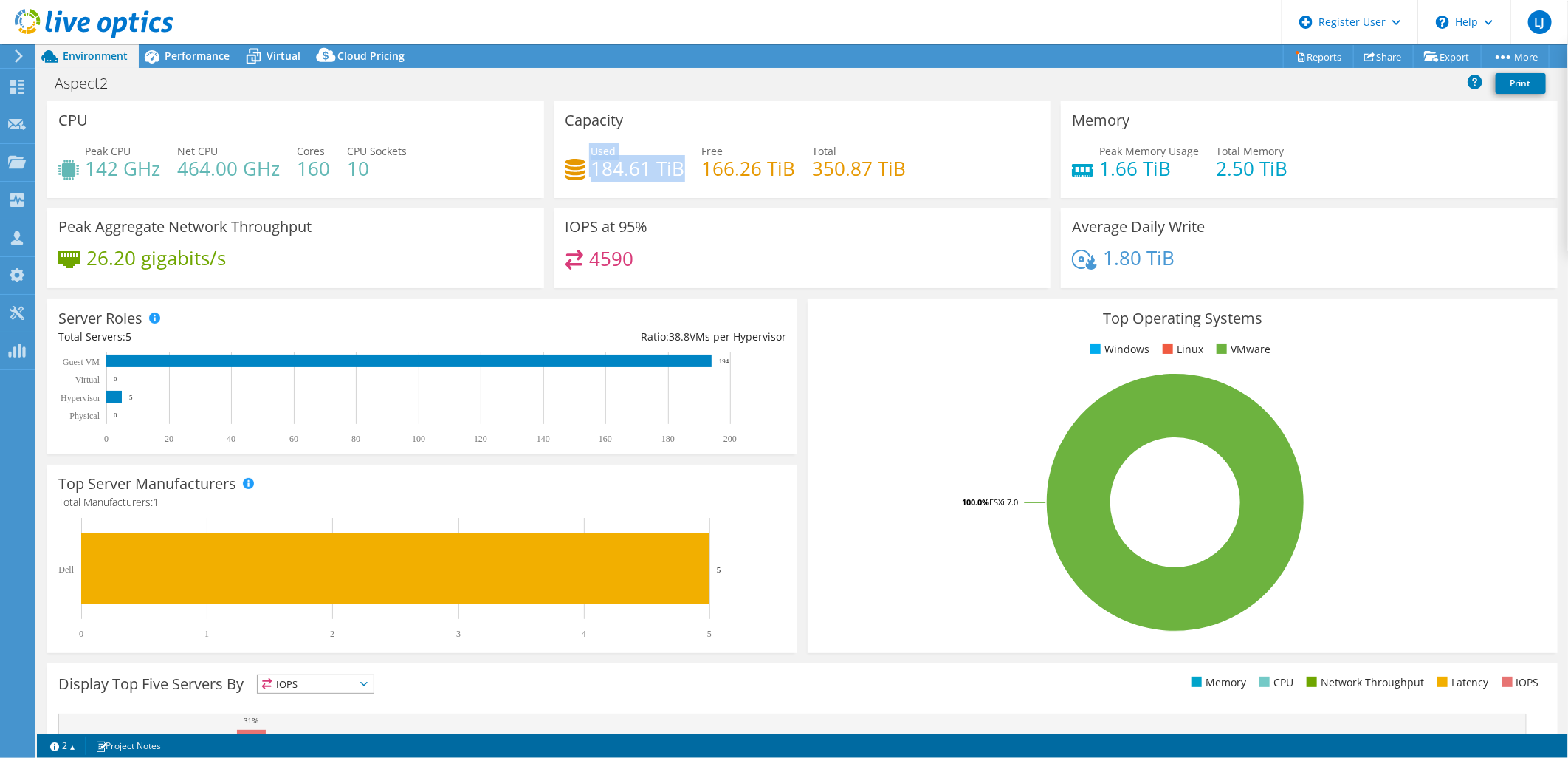
drag, startPoint x: 655, startPoint y: 171, endPoint x: 580, endPoint y: 173, distance: 75.0
click at [580, 173] on div "Used 184.61 TiB" at bounding box center [625, 159] width 120 height 34
click at [175, 49] on span "Performance" at bounding box center [198, 56] width 65 height 14
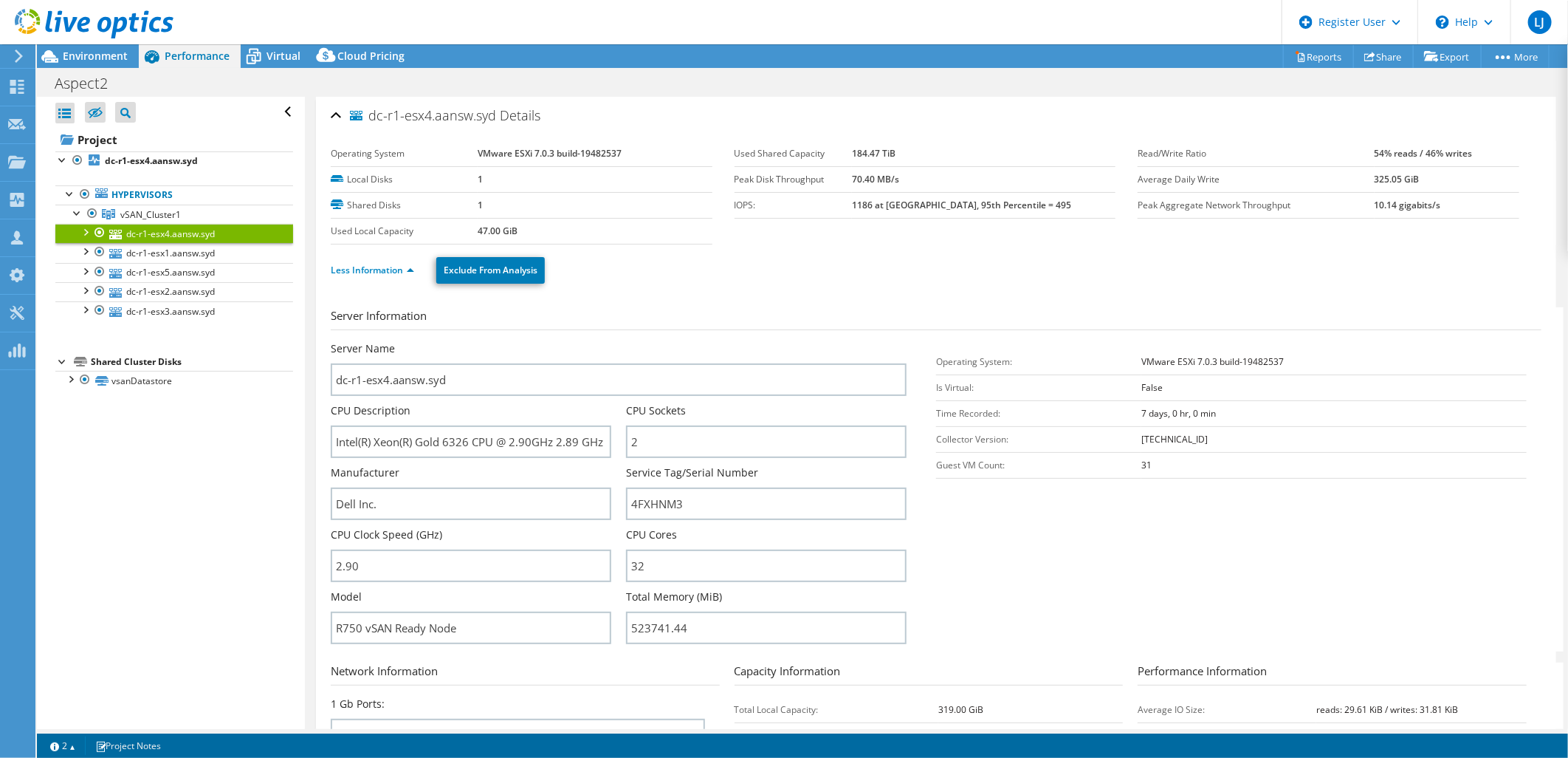
click at [84, 232] on div at bounding box center [84, 231] width 14 height 14
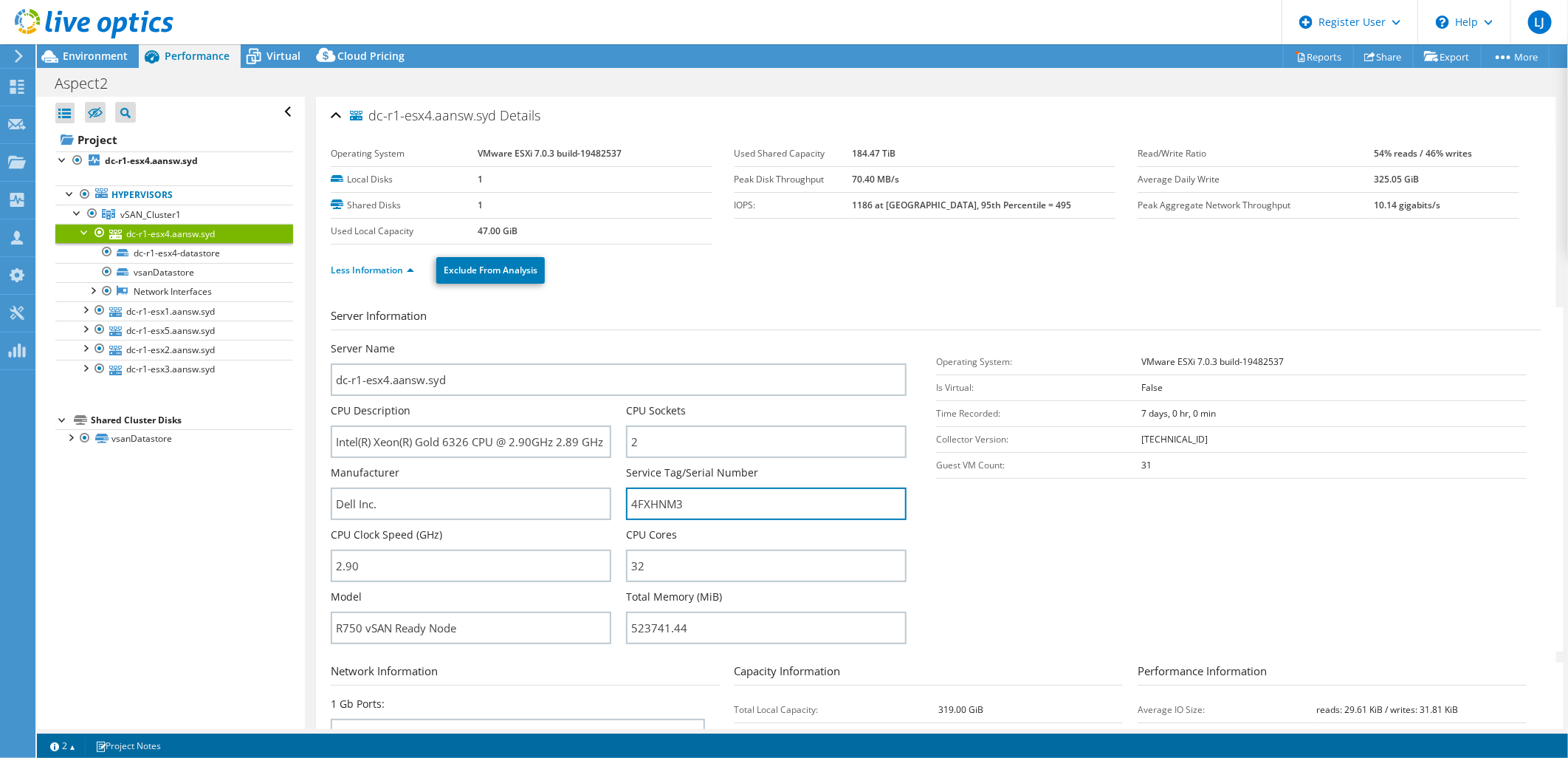
drag, startPoint x: 690, startPoint y: 502, endPoint x: 491, endPoint y: 478, distance: 200.4
click at [491, 341] on div "Server Name dc-r1-esx4.aansw.syd CPU Description Intel(R) Xeon(R) Gold 6326 CPU…" at bounding box center [626, 341] width 591 height 0
click at [115, 67] on div "Environment" at bounding box center [87, 56] width 102 height 24
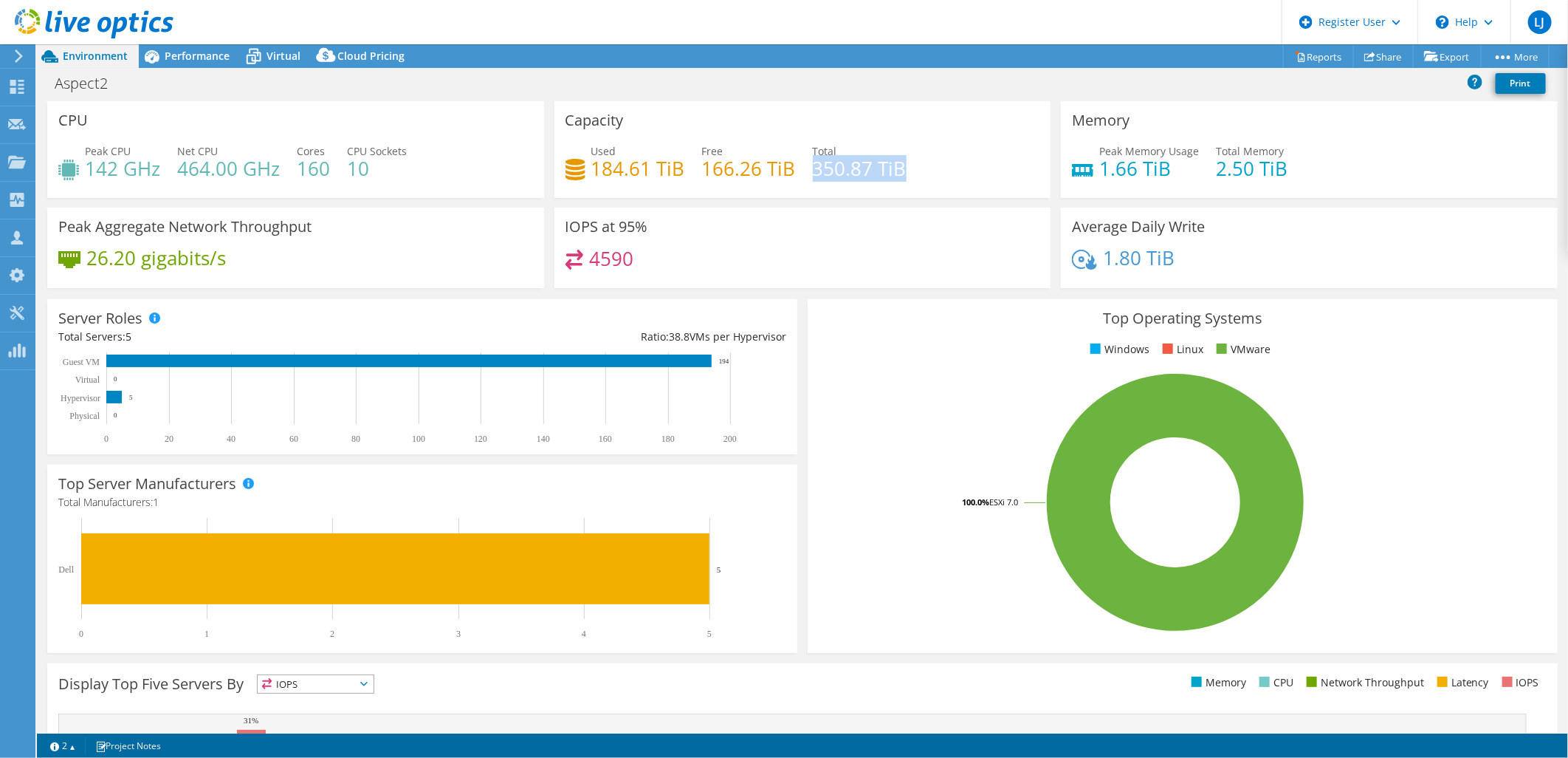
drag, startPoint x: 808, startPoint y: 159, endPoint x: 905, endPoint y: 163, distance: 97.1
click at [905, 163] on div "Used 184.61 TiB Free 166.26 TiB Total 350.87 TiB" at bounding box center [803, 167] width 475 height 48
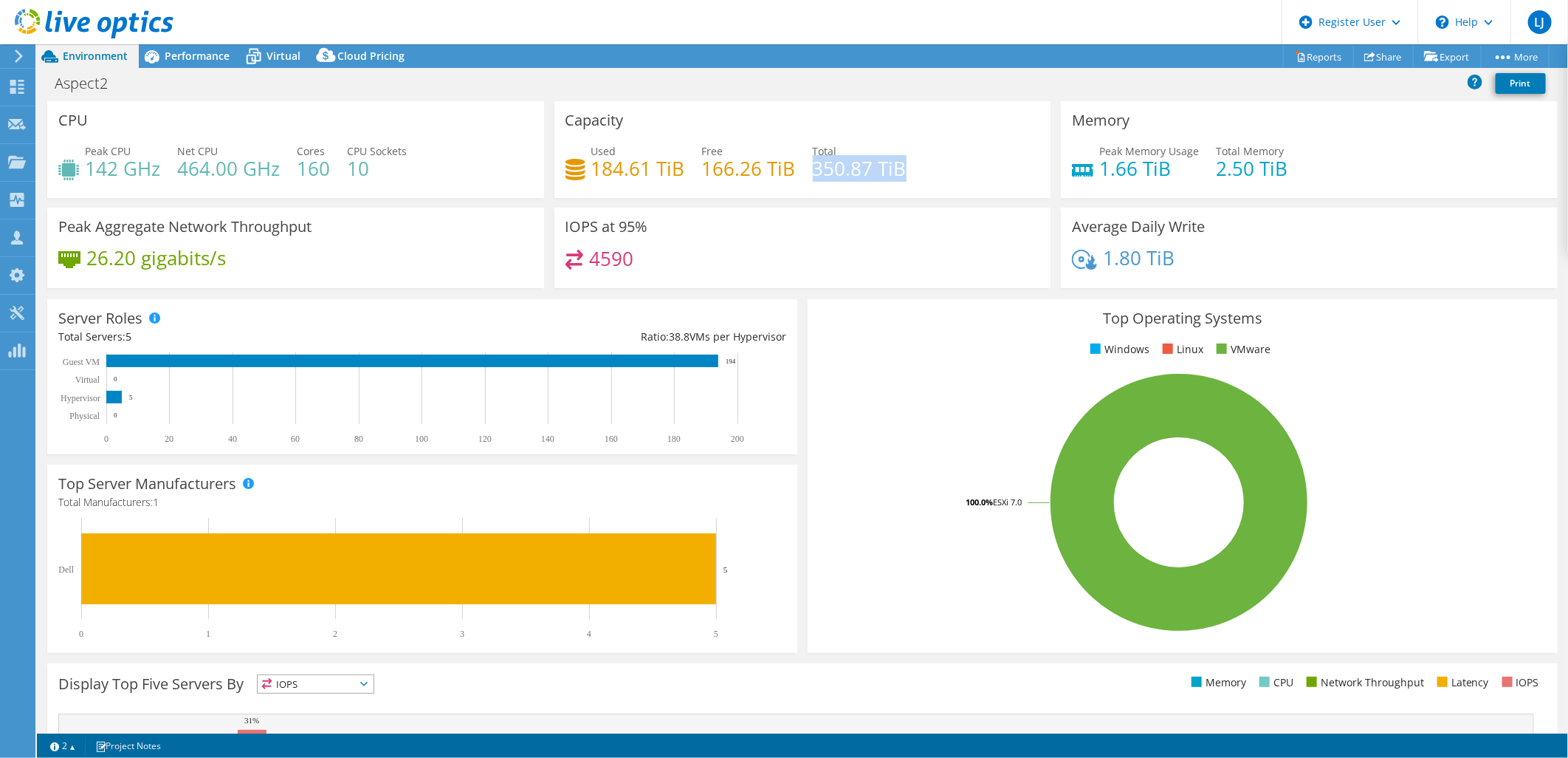
click at [612, 219] on h3 "IOPS at 95%" at bounding box center [607, 227] width 83 height 16
click at [276, 61] on span "Virtual" at bounding box center [283, 56] width 34 height 14
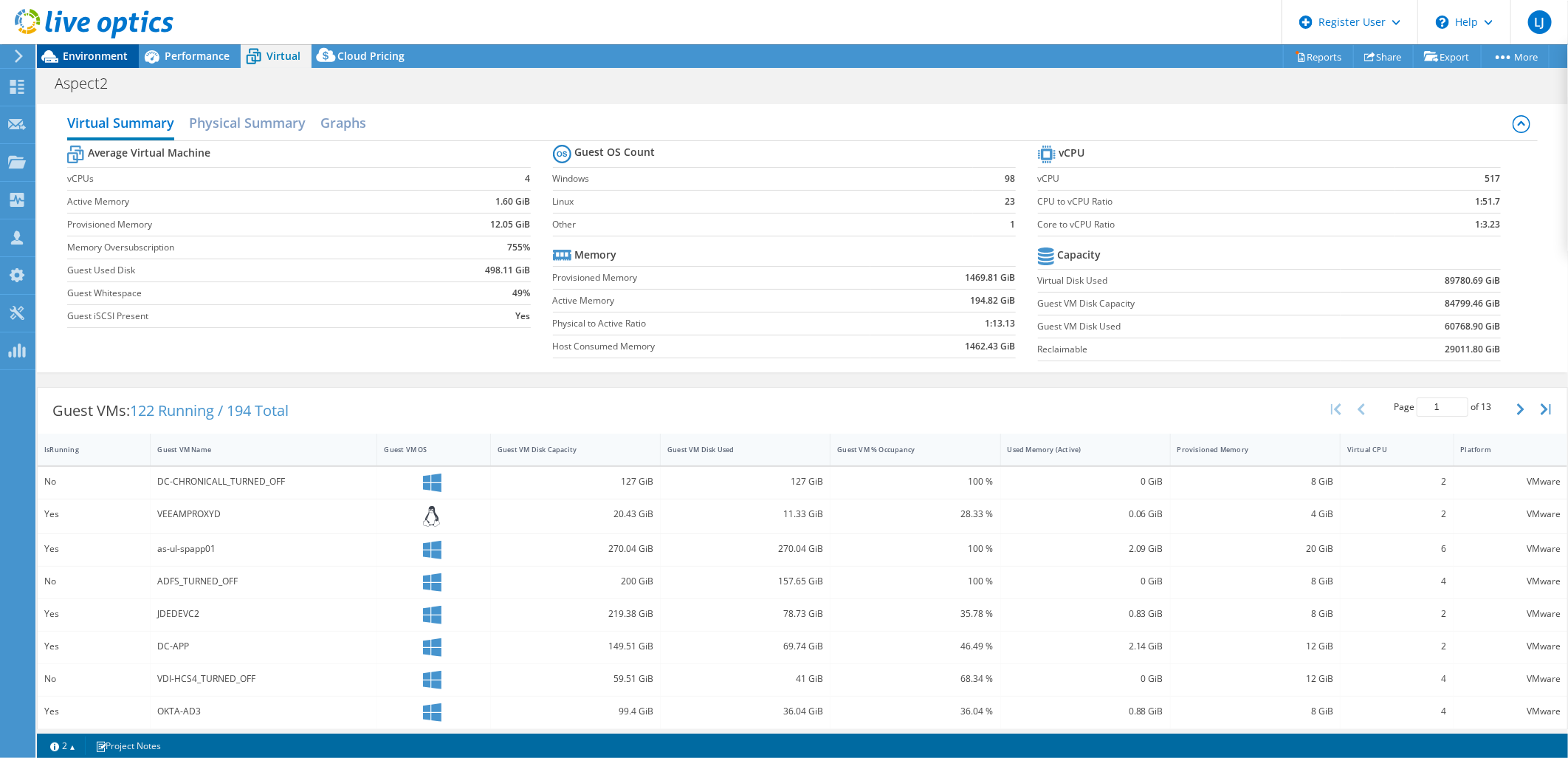
click at [121, 53] on span "Environment" at bounding box center [95, 56] width 65 height 14
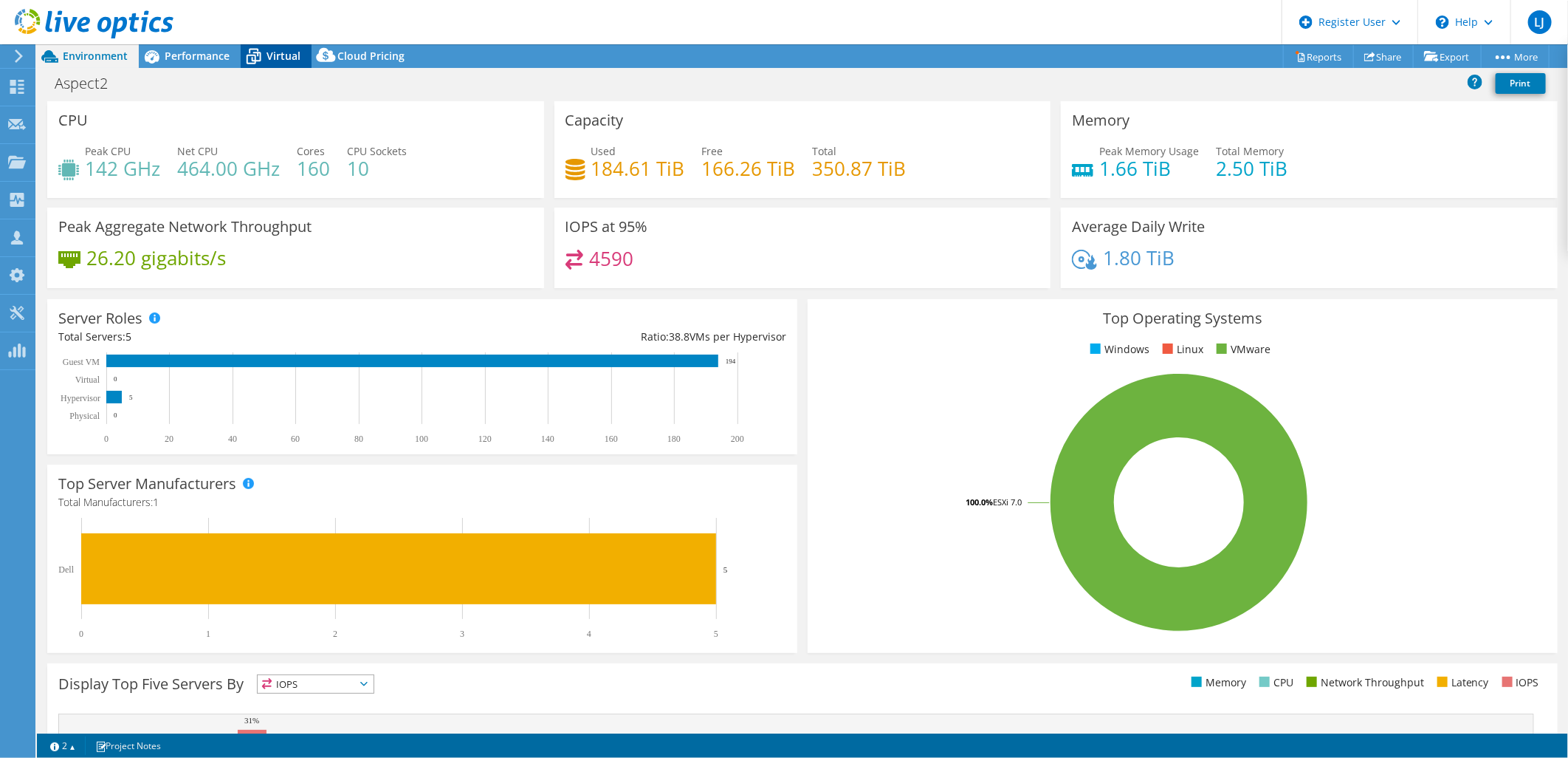
click at [277, 49] on span "Virtual" at bounding box center [283, 56] width 34 height 14
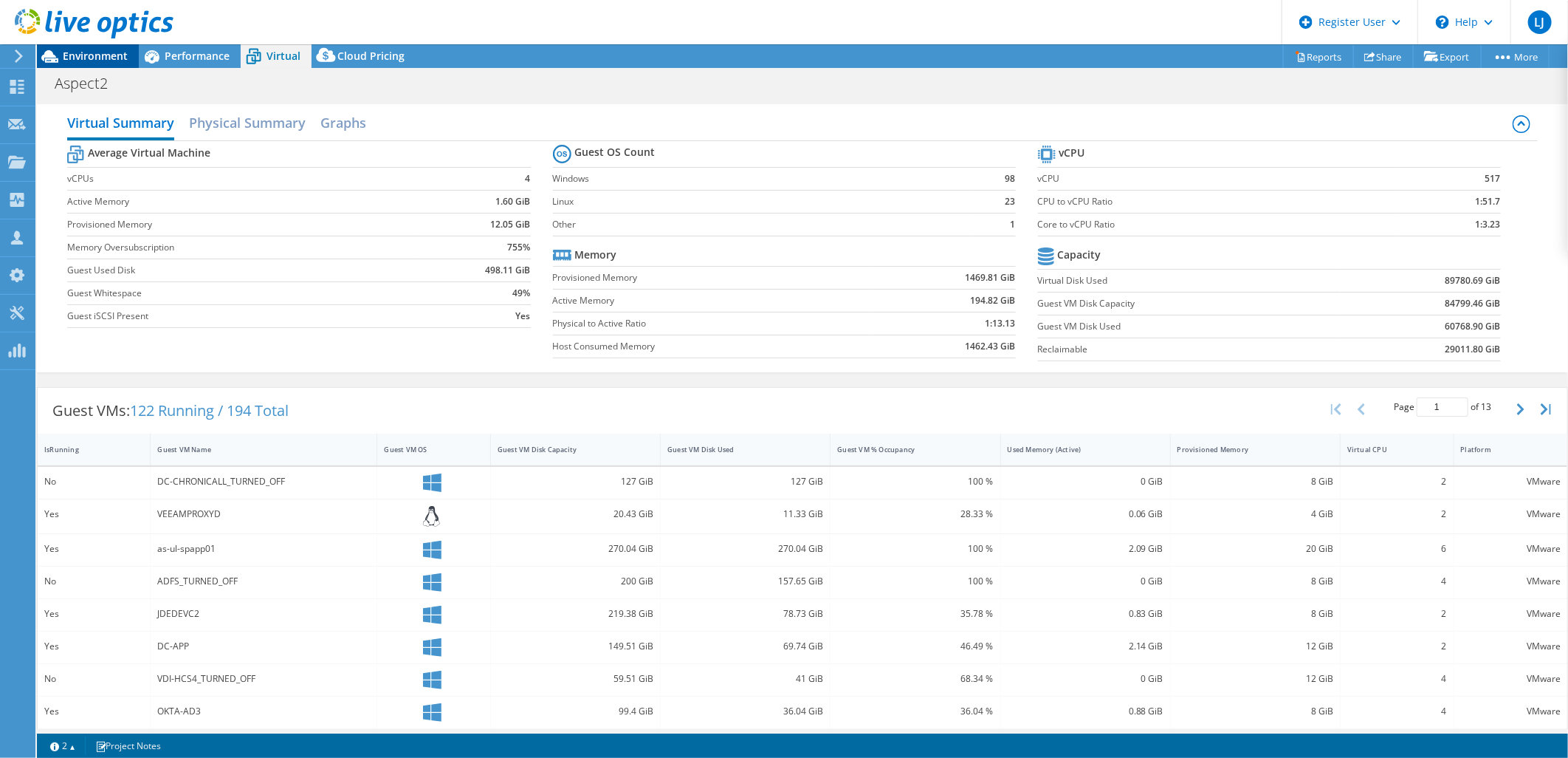
drag, startPoint x: 104, startPoint y: 50, endPoint x: 114, endPoint y: 56, distance: 11.7
click at [106, 52] on span "Environment" at bounding box center [95, 56] width 65 height 14
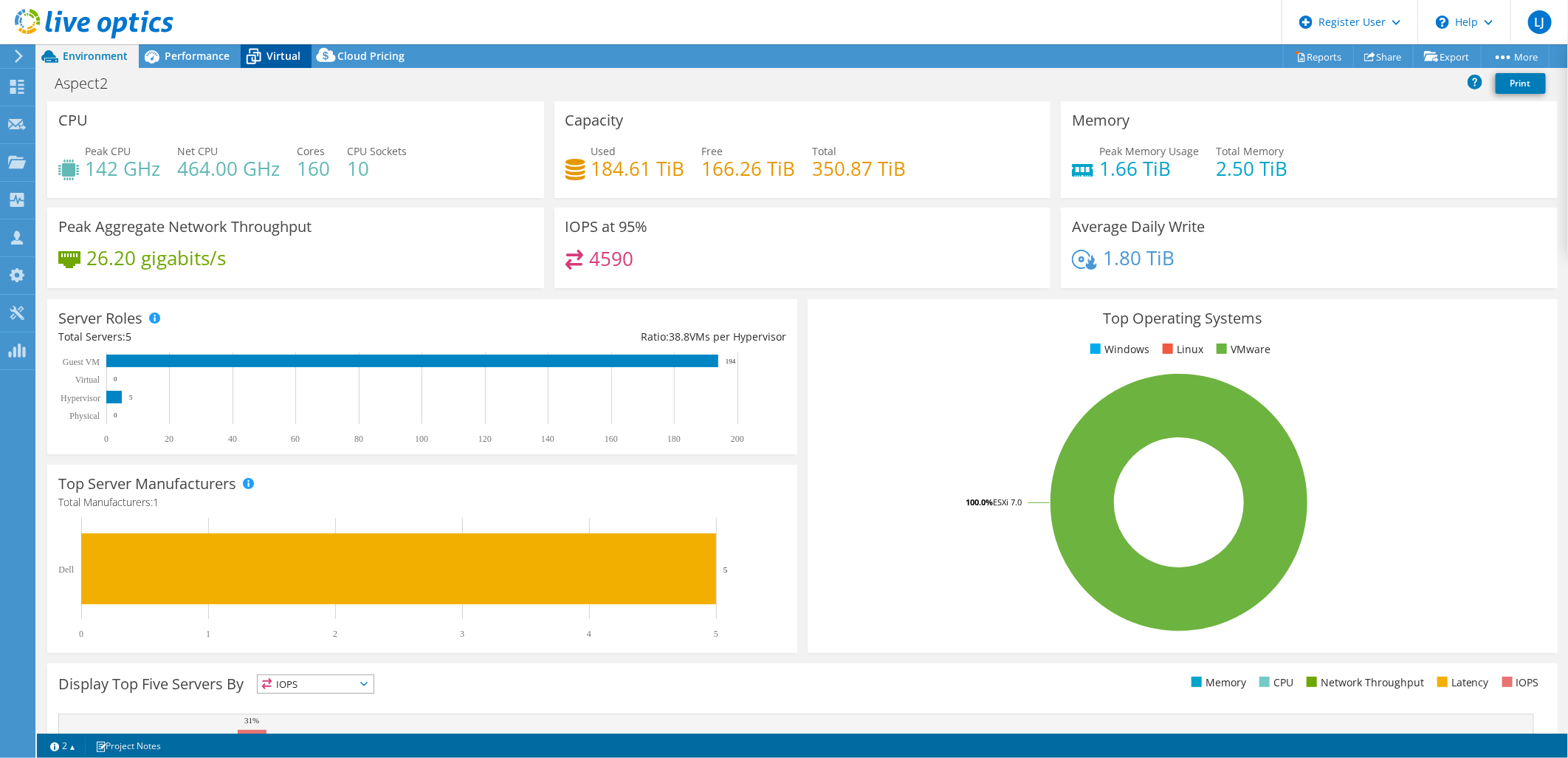
click at [256, 60] on icon at bounding box center [253, 56] width 26 height 26
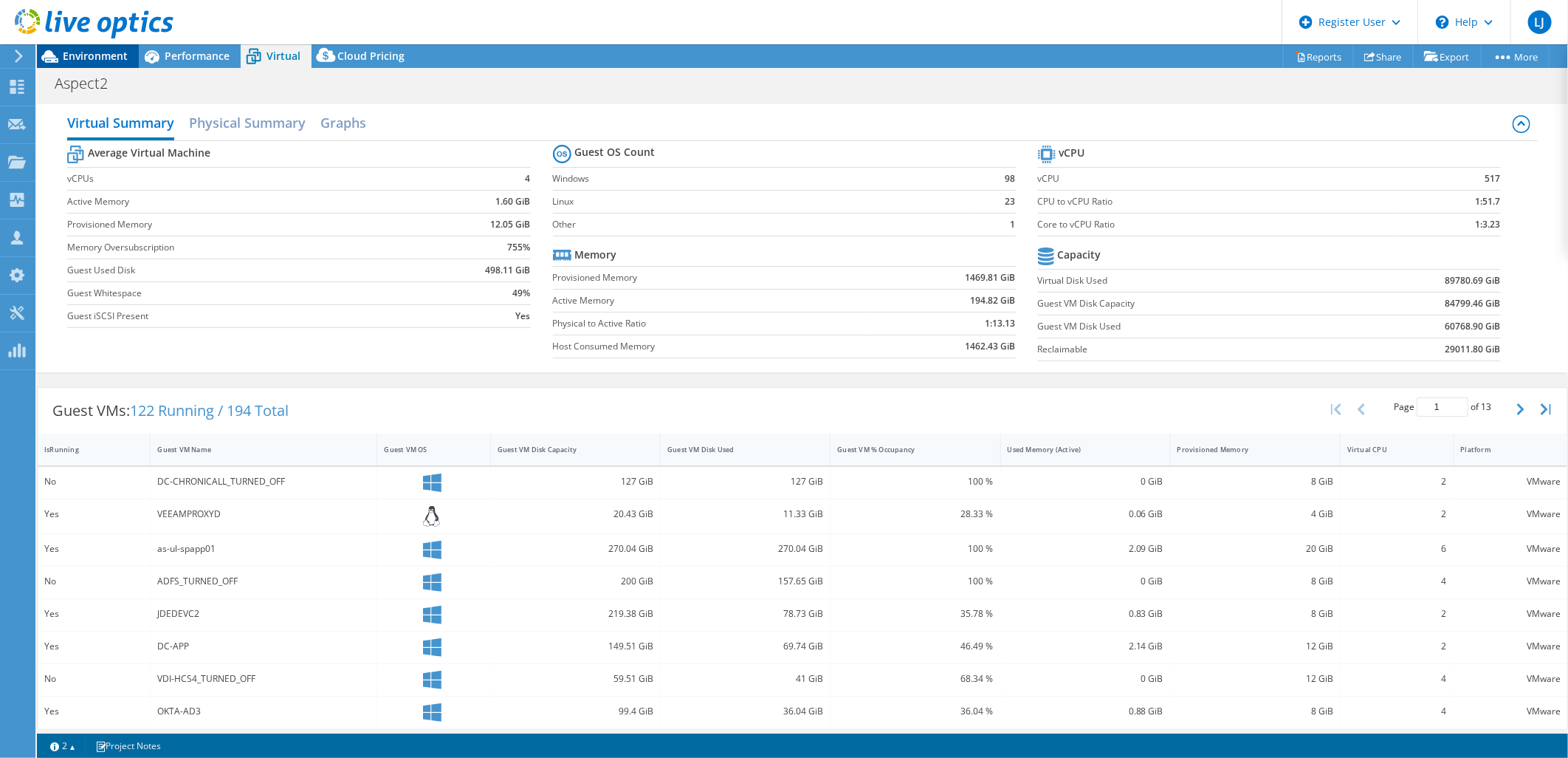
click at [82, 61] on span "Environment" at bounding box center [95, 56] width 65 height 14
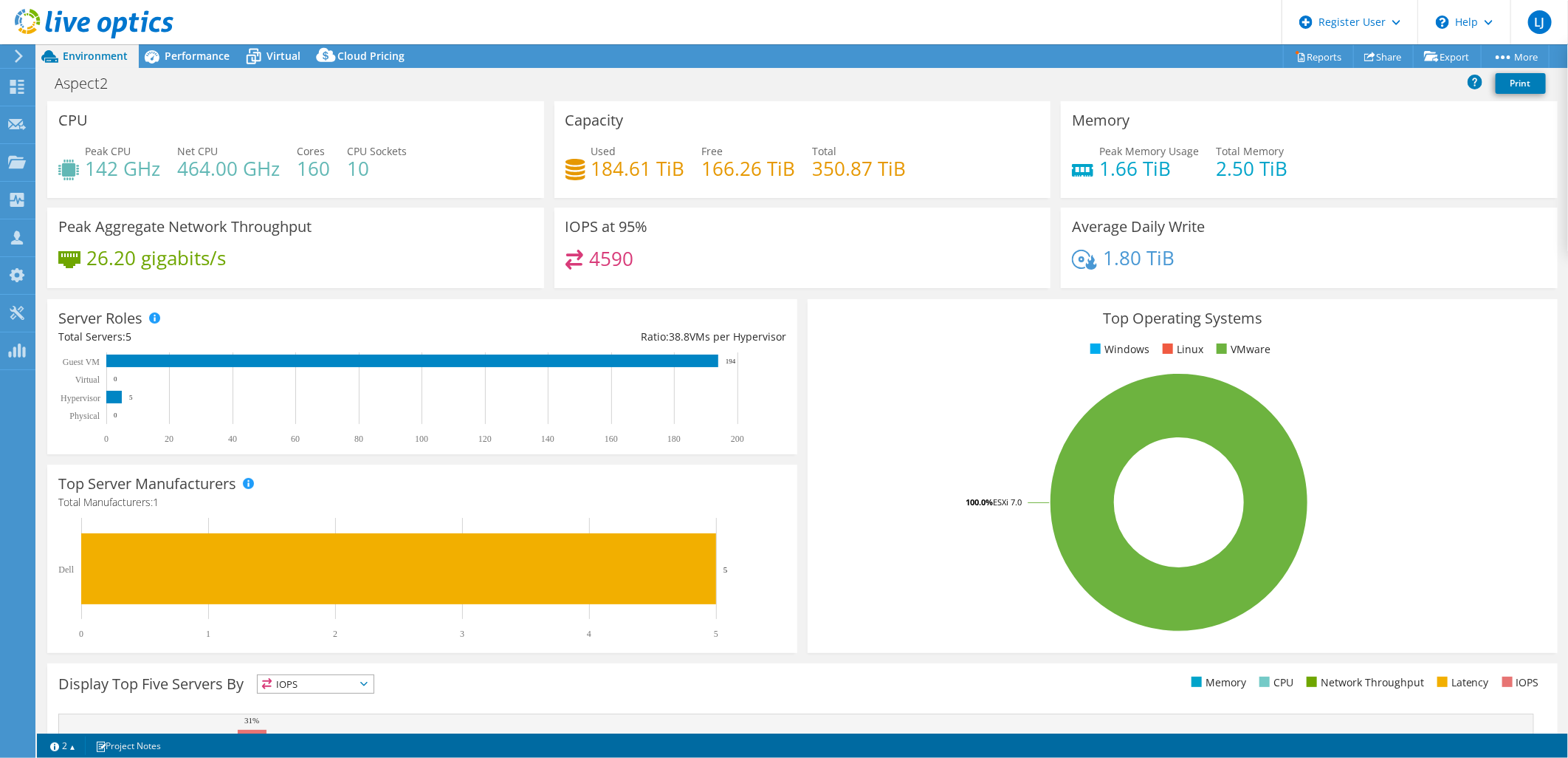
click at [591, 168] on h4 "184.61 TiB" at bounding box center [639, 168] width 94 height 16
drag, startPoint x: 587, startPoint y: 159, endPoint x: 683, endPoint y: 163, distance: 96.1
click at [683, 163] on div "Used 184.61 TiB Free 166.26 TiB Total 350.87 TiB" at bounding box center [803, 167] width 475 height 48
click at [680, 168] on h4 "184.61 TiB" at bounding box center [639, 168] width 94 height 16
click at [816, 171] on h4 "350.87 TiB" at bounding box center [860, 168] width 94 height 16
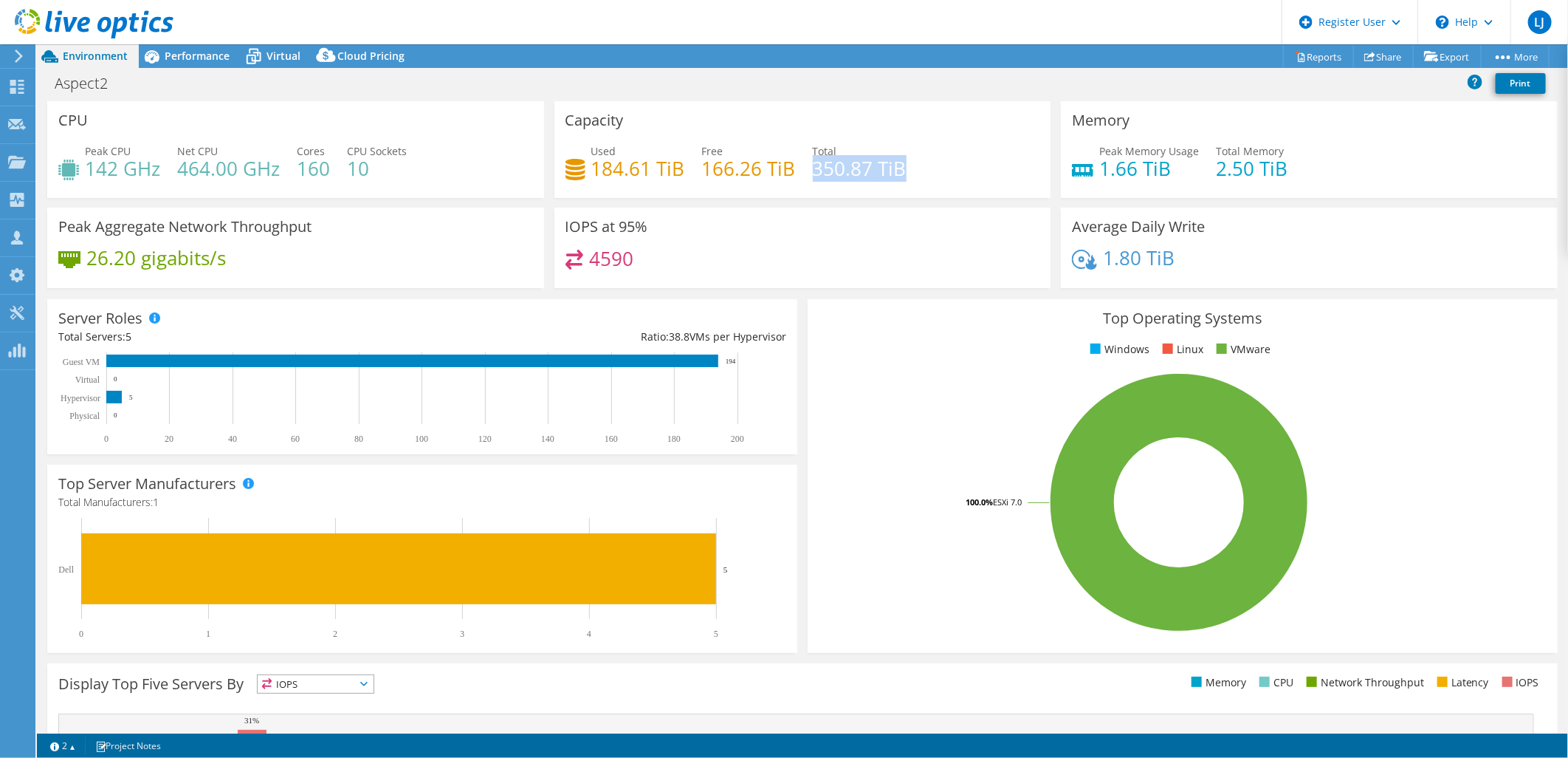
drag, startPoint x: 818, startPoint y: 171, endPoint x: 807, endPoint y: 166, distance: 12.1
click at [807, 166] on div "Used 184.61 TiB Free 166.26 TiB Total 350.87 TiB" at bounding box center [803, 167] width 475 height 48
drag, startPoint x: 683, startPoint y: 170, endPoint x: 587, endPoint y: 174, distance: 96.1
click at [587, 174] on div "Used 184.61 TiB Free 166.26 TiB Total 350.87 TiB" at bounding box center [803, 167] width 475 height 48
drag, startPoint x: 587, startPoint y: 174, endPoint x: 661, endPoint y: 224, distance: 89.3
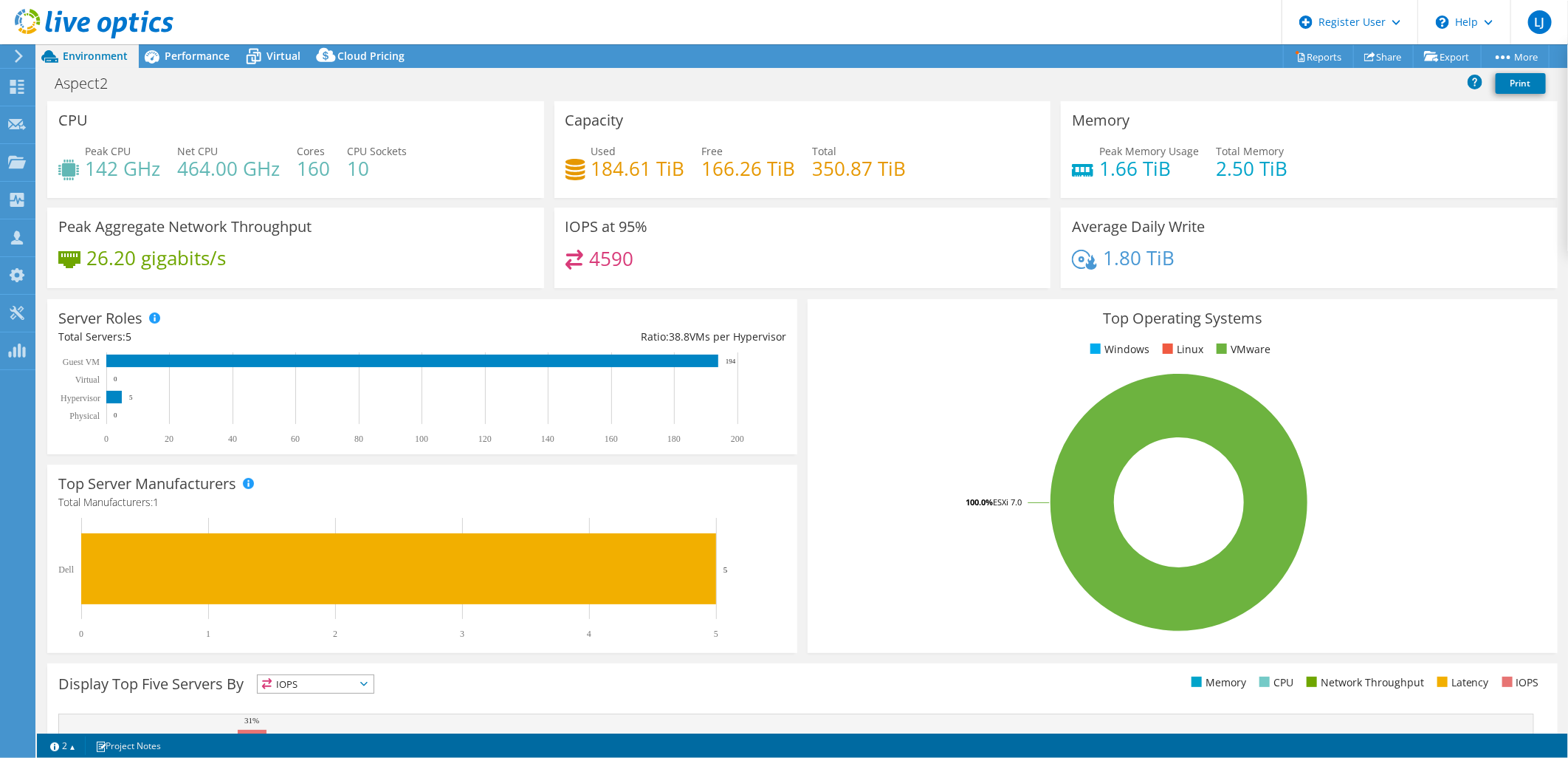
click at [661, 224] on div "IOPS at 95% 4590" at bounding box center [804, 248] width 497 height 81
drag, startPoint x: 682, startPoint y: 166, endPoint x: 587, endPoint y: 171, distance: 95.1
click at [587, 171] on div "Used 184.61 TiB Free 166.26 TiB Total 350.87 TiB" at bounding box center [803, 167] width 475 height 48
click at [752, 235] on div "IOPS at 95% 4590" at bounding box center [804, 248] width 497 height 81
drag, startPoint x: 919, startPoint y: 168, endPoint x: 565, endPoint y: 170, distance: 354.0
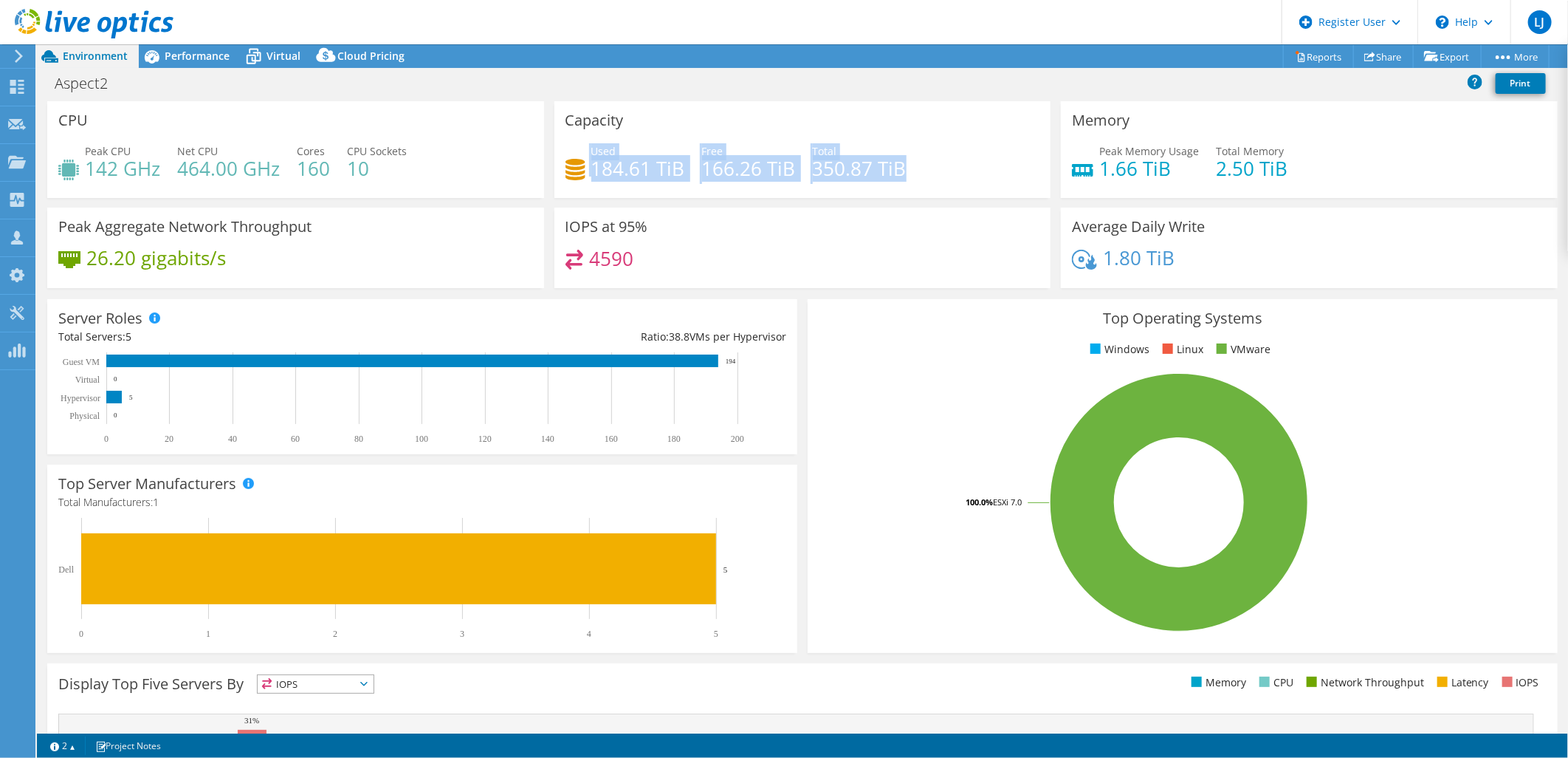
click at [566, 170] on div "Used 184.61 TiB Free 166.26 TiB Total 350.87 TiB" at bounding box center [803, 167] width 475 height 48
drag, startPoint x: 565, startPoint y: 170, endPoint x: 704, endPoint y: 193, distance: 140.9
click at [691, 190] on div "Used 184.61 TiB Free 166.26 TiB Total 350.87 TiB" at bounding box center [803, 167] width 475 height 48
drag, startPoint x: 673, startPoint y: 167, endPoint x: 681, endPoint y: 168, distance: 8.1
click at [676, 167] on h4 "184.61 TiB" at bounding box center [639, 168] width 94 height 16
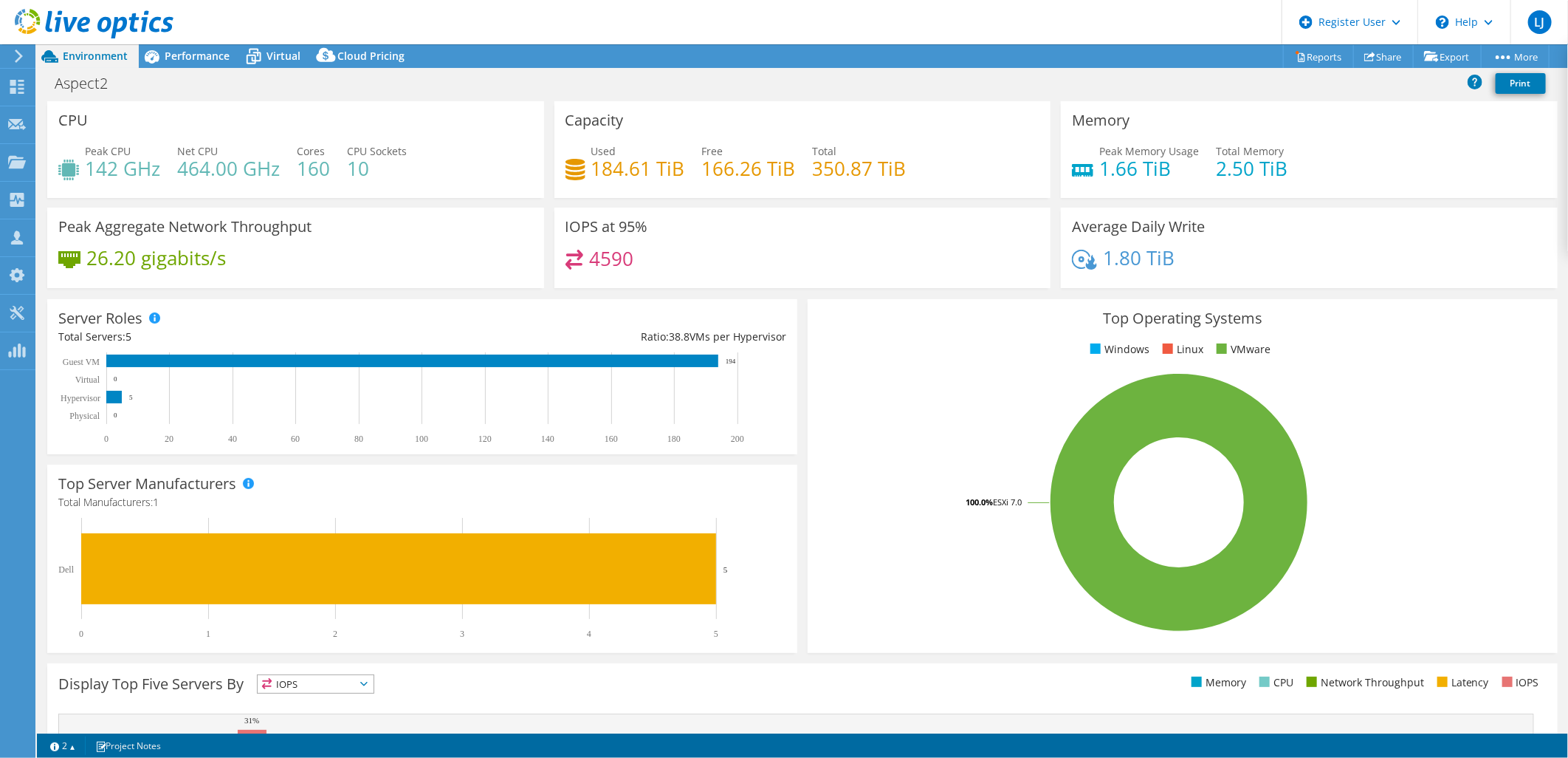
click at [678, 167] on div "Used 184.61 TiB Free 166.26 TiB Total 350.87 TiB" at bounding box center [803, 167] width 475 height 48
drag, startPoint x: 653, startPoint y: 165, endPoint x: 681, endPoint y: 167, distance: 28.1
click at [681, 167] on div "Used 184.61 TiB Free 166.26 TiB Total 350.87 TiB" at bounding box center [803, 167] width 475 height 48
click at [724, 236] on div "IOPS at 95% 4590" at bounding box center [804, 248] width 497 height 81
drag, startPoint x: 680, startPoint y: 166, endPoint x: 596, endPoint y: 172, distance: 84.2
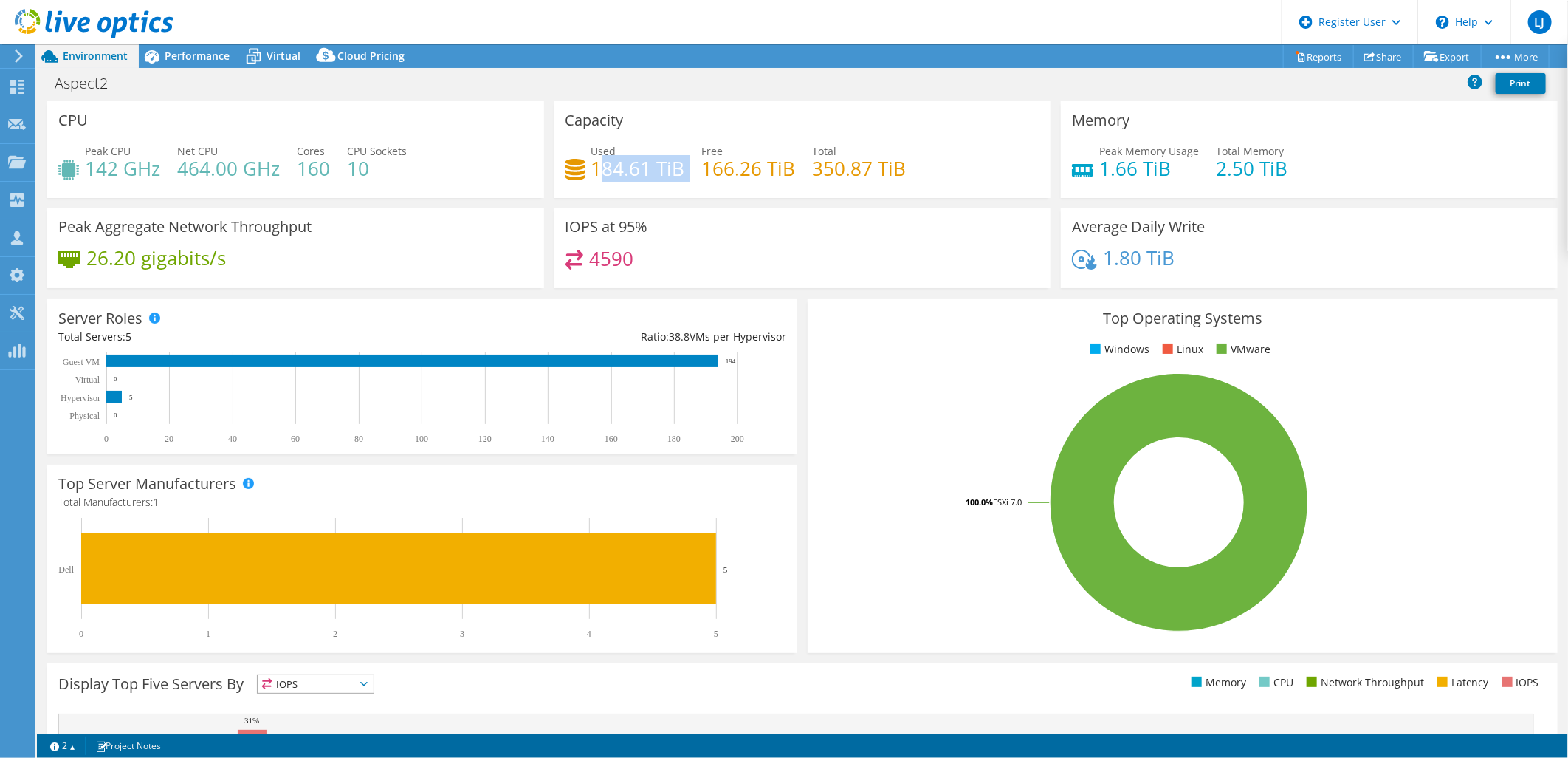
click at [596, 172] on div "Used 184.61 TiB Free 166.26 TiB Total 350.87 TiB" at bounding box center [803, 167] width 475 height 48
drag, startPoint x: 596, startPoint y: 172, endPoint x: 747, endPoint y: 233, distance: 162.9
click at [747, 233] on div "IOPS at 95% 4590" at bounding box center [804, 248] width 497 height 81
drag, startPoint x: 686, startPoint y: 170, endPoint x: 587, endPoint y: 165, distance: 99.1
click at [587, 165] on div "Used 184.61 TiB Free 166.26 TiB Total 350.87 TiB" at bounding box center [803, 167] width 475 height 48
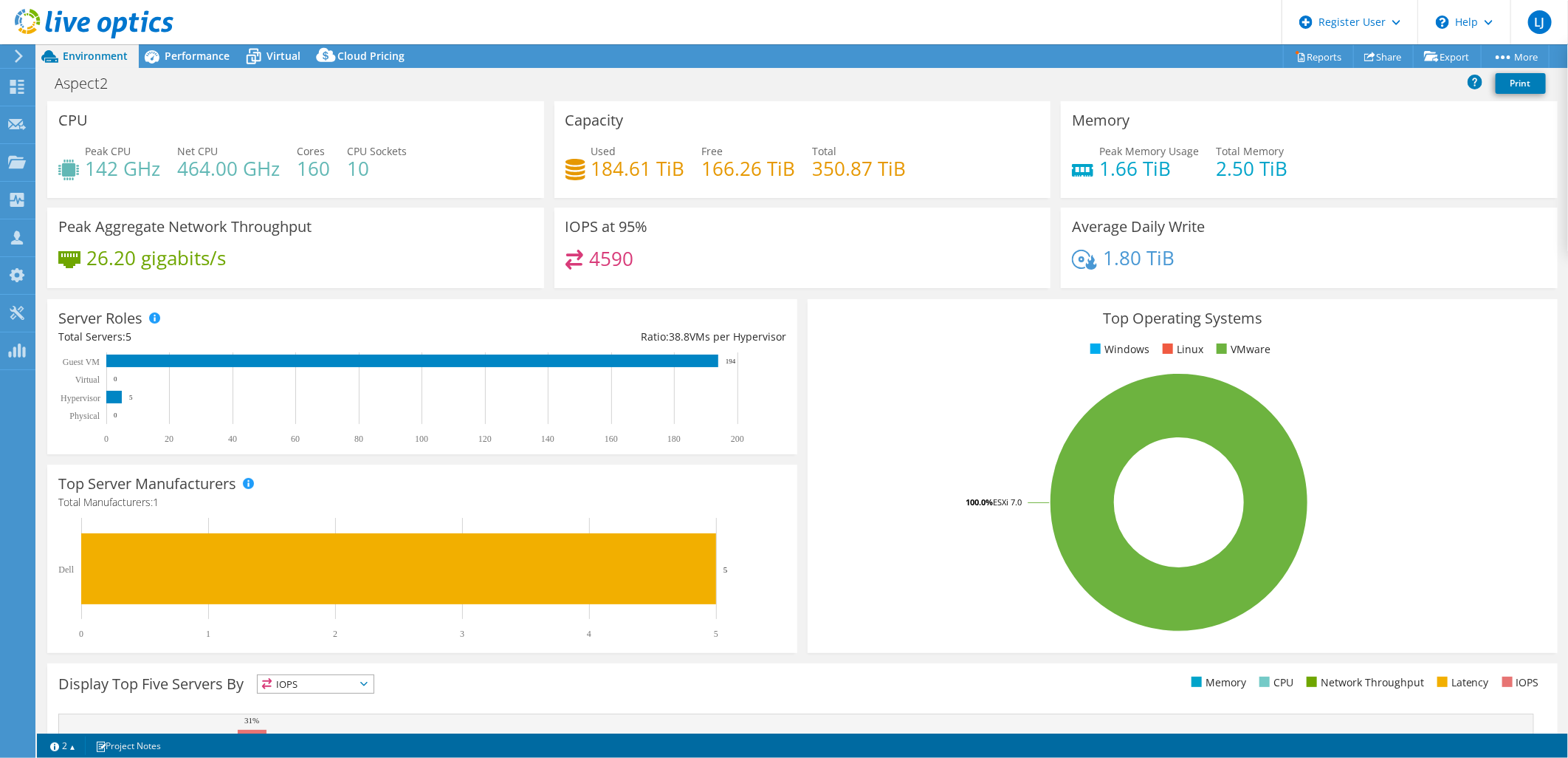
click at [821, 241] on div "IOPS at 95% 4590" at bounding box center [804, 248] width 497 height 81
drag, startPoint x: 781, startPoint y: 216, endPoint x: 798, endPoint y: 236, distance: 26.2
click at [781, 216] on div "IOPS at 95% 4590" at bounding box center [804, 248] width 497 height 81
click at [912, 179] on div "Used 184.61 TiB Free 166.26 TiB Total 350.87 TiB" at bounding box center [803, 167] width 475 height 48
drag, startPoint x: 903, startPoint y: 171, endPoint x: 810, endPoint y: 170, distance: 93.0
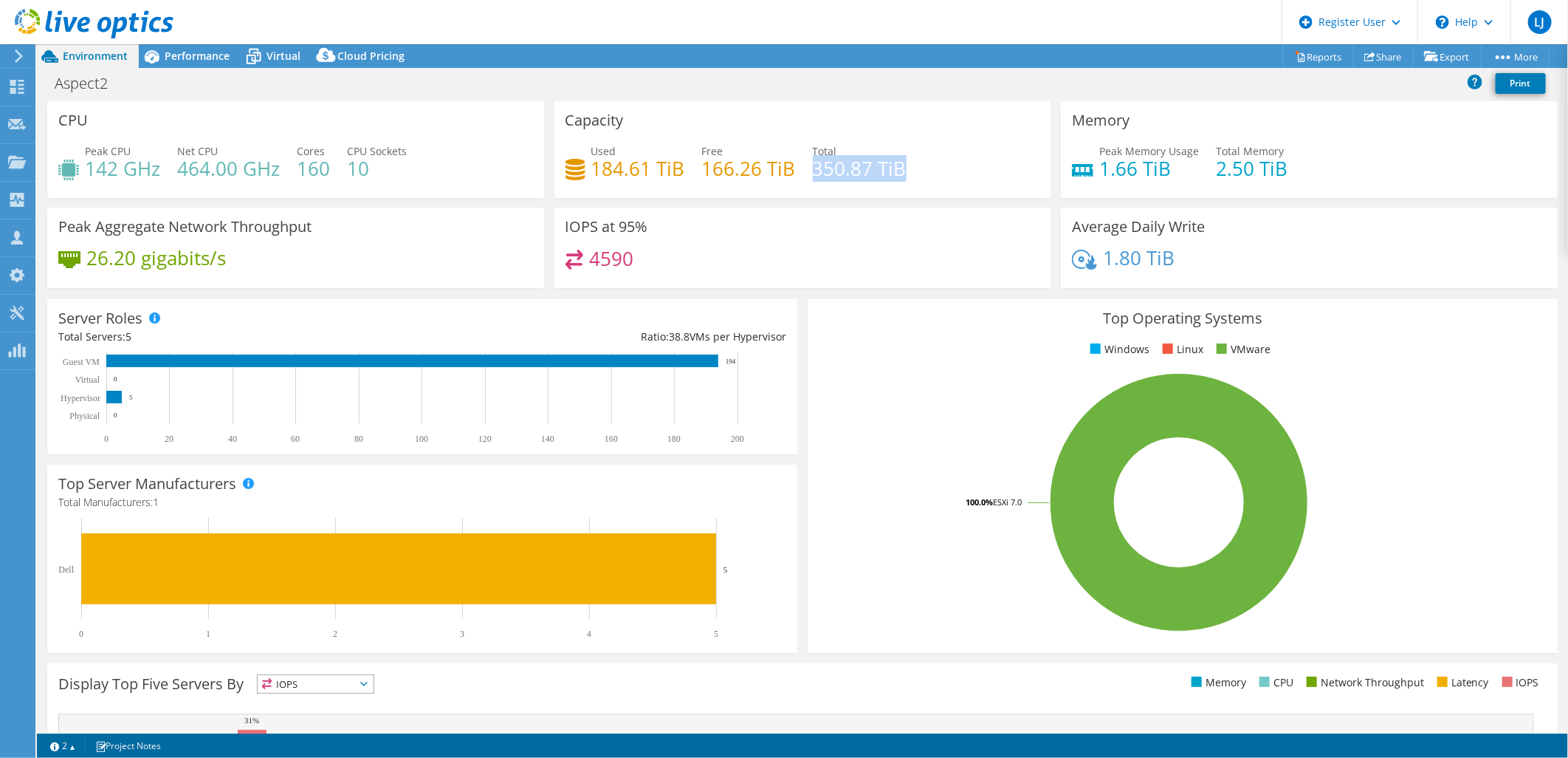
click at [810, 170] on div "Used 184.61 TiB Free 166.26 TiB Total 350.87 TiB" at bounding box center [803, 167] width 475 height 48
drag, startPoint x: 810, startPoint y: 170, endPoint x: 683, endPoint y: 185, distance: 127.9
click at [683, 183] on div "Used 184.61 TiB Free 166.26 TiB Total 350.87 TiB" at bounding box center [803, 167] width 475 height 48
drag, startPoint x: 685, startPoint y: 172, endPoint x: 589, endPoint y: 168, distance: 96.1
click at [589, 168] on div "Used 184.61 TiB Free 166.26 TiB Total 350.87 TiB" at bounding box center [803, 167] width 475 height 48
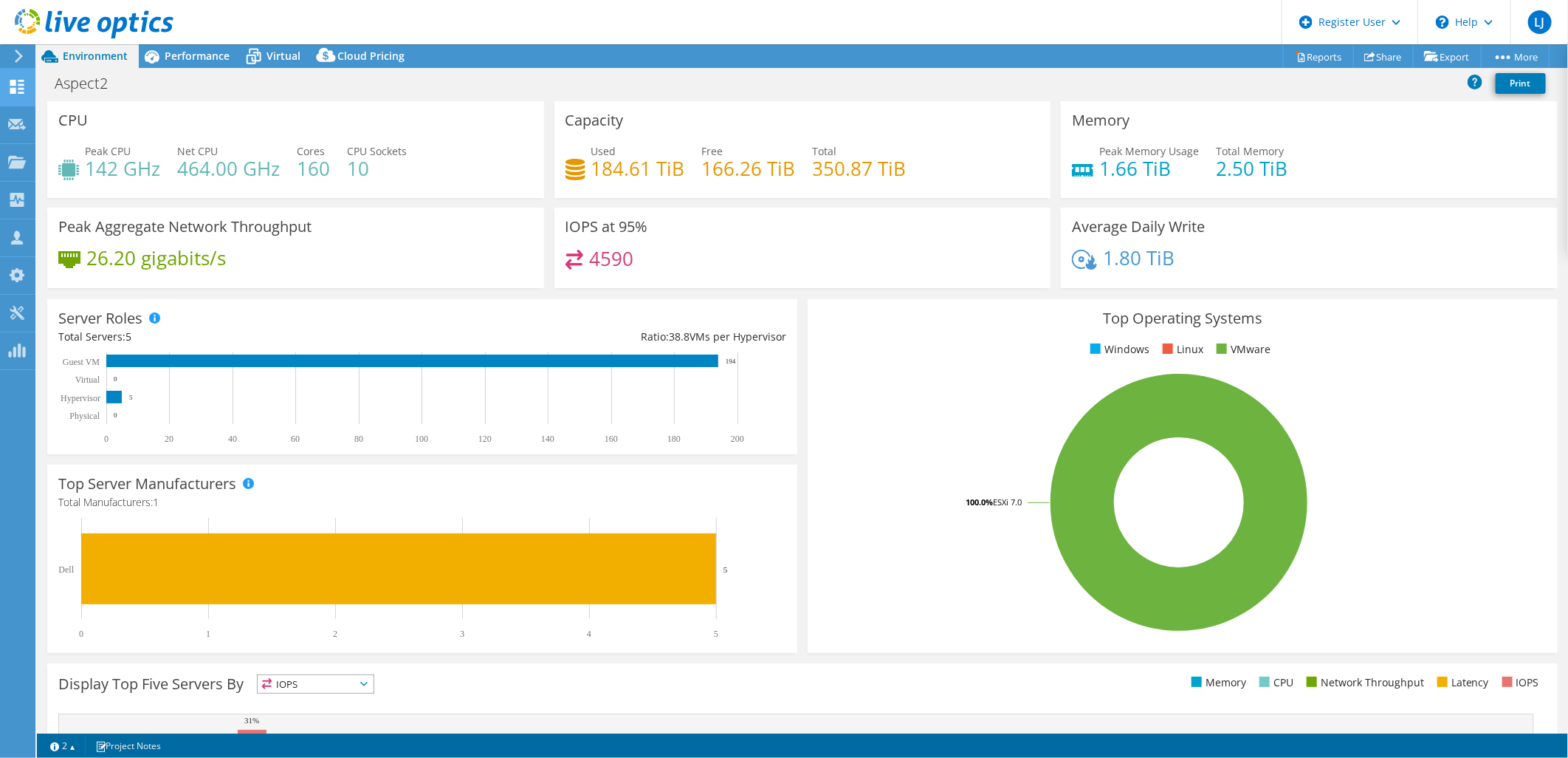
drag, startPoint x: 316, startPoint y: 263, endPoint x: 0, endPoint y: 79, distance: 365.7
click at [307, 255] on div "26.20 gigabits/s" at bounding box center [296, 265] width 475 height 31
click at [1421, 305] on div "Top Operating Systems Windows Linux VMware 100.0% ESXi 7.0" at bounding box center [1182, 476] width 750 height 354
drag, startPoint x: 589, startPoint y: 167, endPoint x: 647, endPoint y: 168, distance: 58.0
click at [647, 168] on h4 "184.61 TiB" at bounding box center [639, 168] width 94 height 16
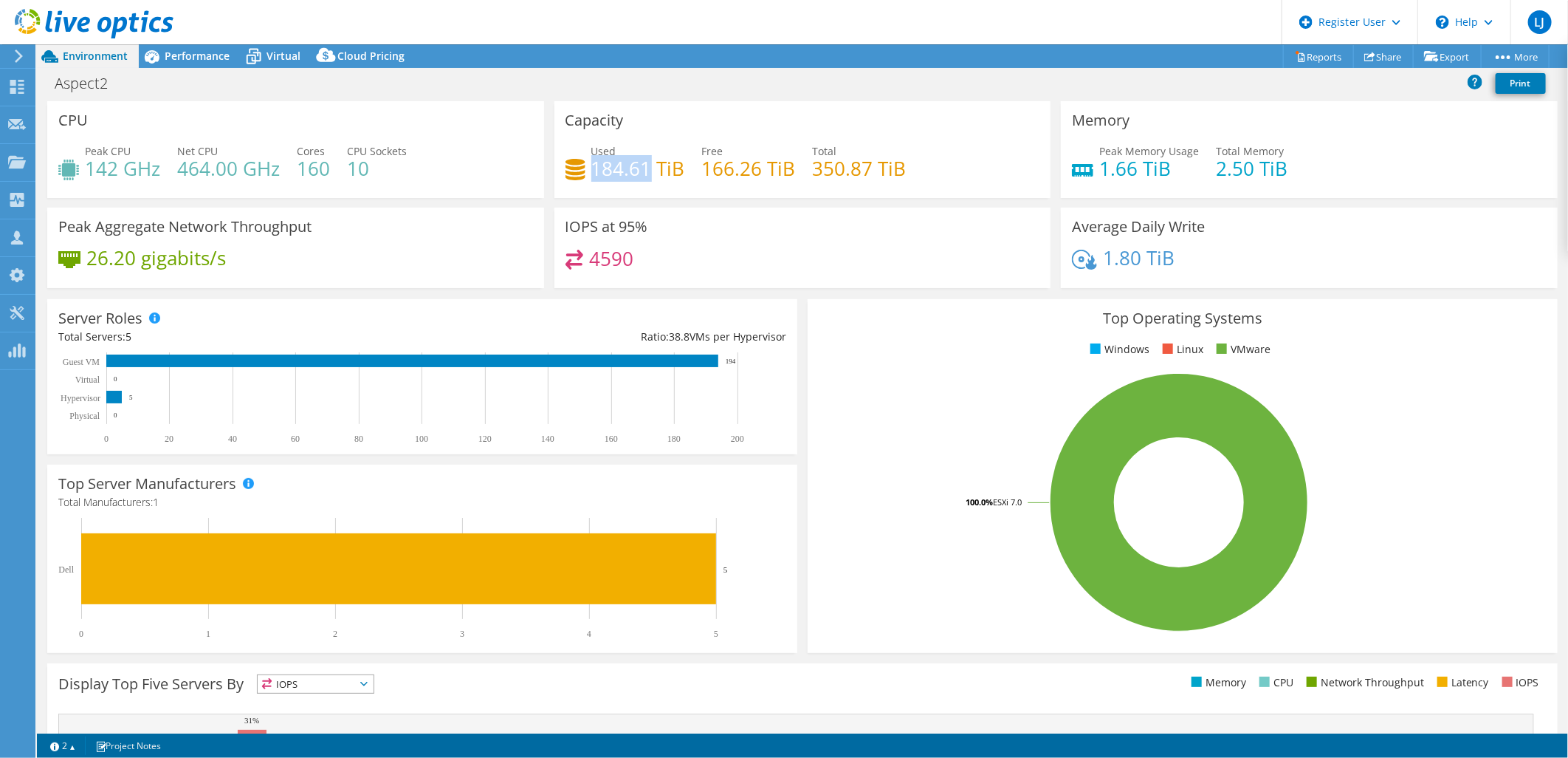
drag, startPoint x: 1440, startPoint y: 269, endPoint x: 861, endPoint y: 209, distance: 582.1
click at [1440, 269] on div "1.80 TiB" at bounding box center [1310, 265] width 475 height 31
click at [381, 151] on span "CPU Sockets" at bounding box center [376, 151] width 60 height 14
drag, startPoint x: 904, startPoint y: 167, endPoint x: 812, endPoint y: 164, distance: 92.0
click at [812, 164] on div "Used 184.61 TiB Free 166.26 TiB Total 350.87 TiB" at bounding box center [803, 167] width 475 height 48
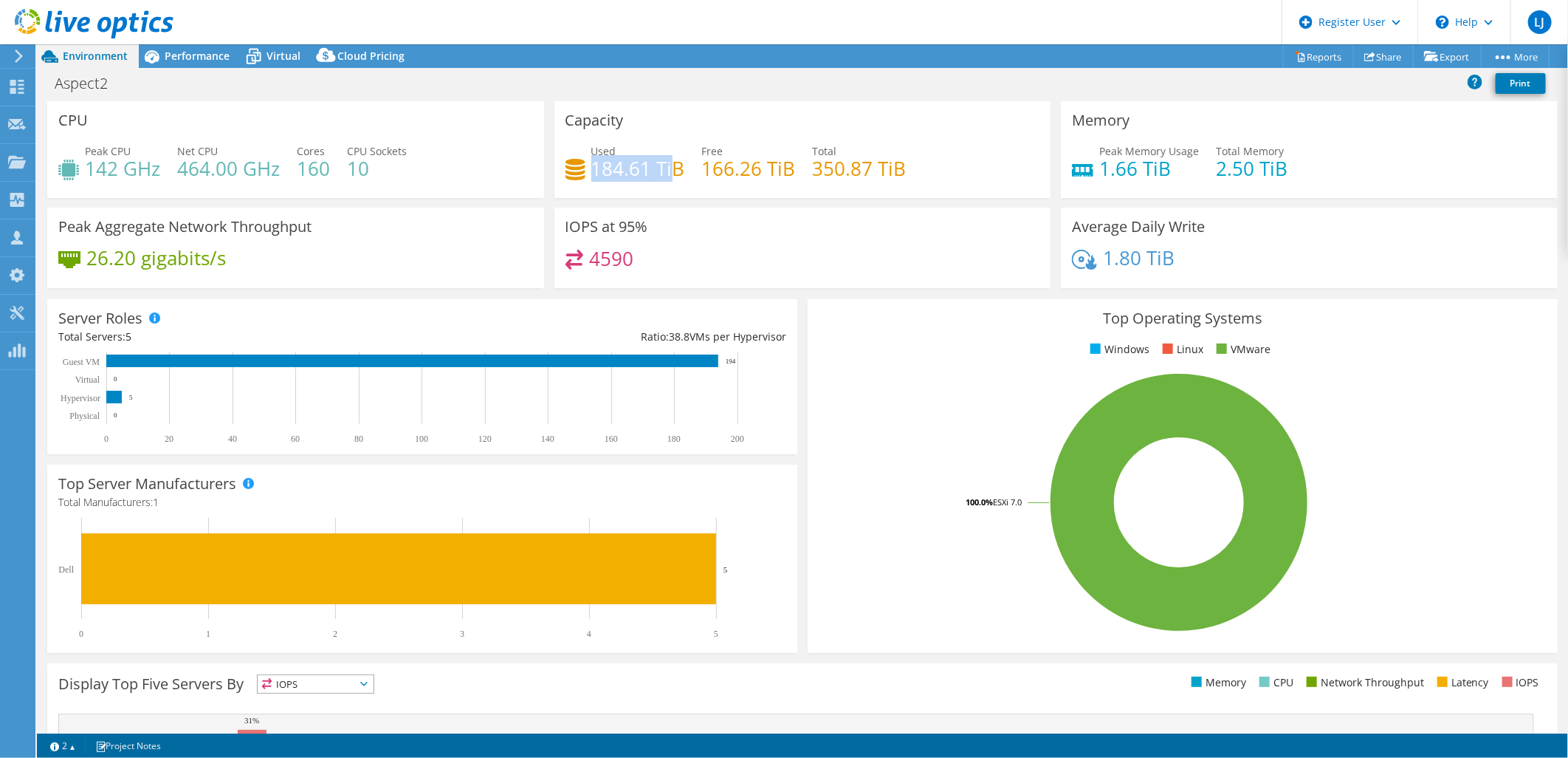
drag, startPoint x: 673, startPoint y: 166, endPoint x: 591, endPoint y: 166, distance: 82.0
click at [591, 166] on h4 "184.61 TiB" at bounding box center [639, 168] width 94 height 16
click at [680, 166] on h4 "184.61 TiB" at bounding box center [639, 168] width 94 height 16
drag, startPoint x: 666, startPoint y: 149, endPoint x: 666, endPoint y: 159, distance: 10.0
click at [666, 159] on div "Used 184.61 TiB" at bounding box center [639, 159] width 94 height 34
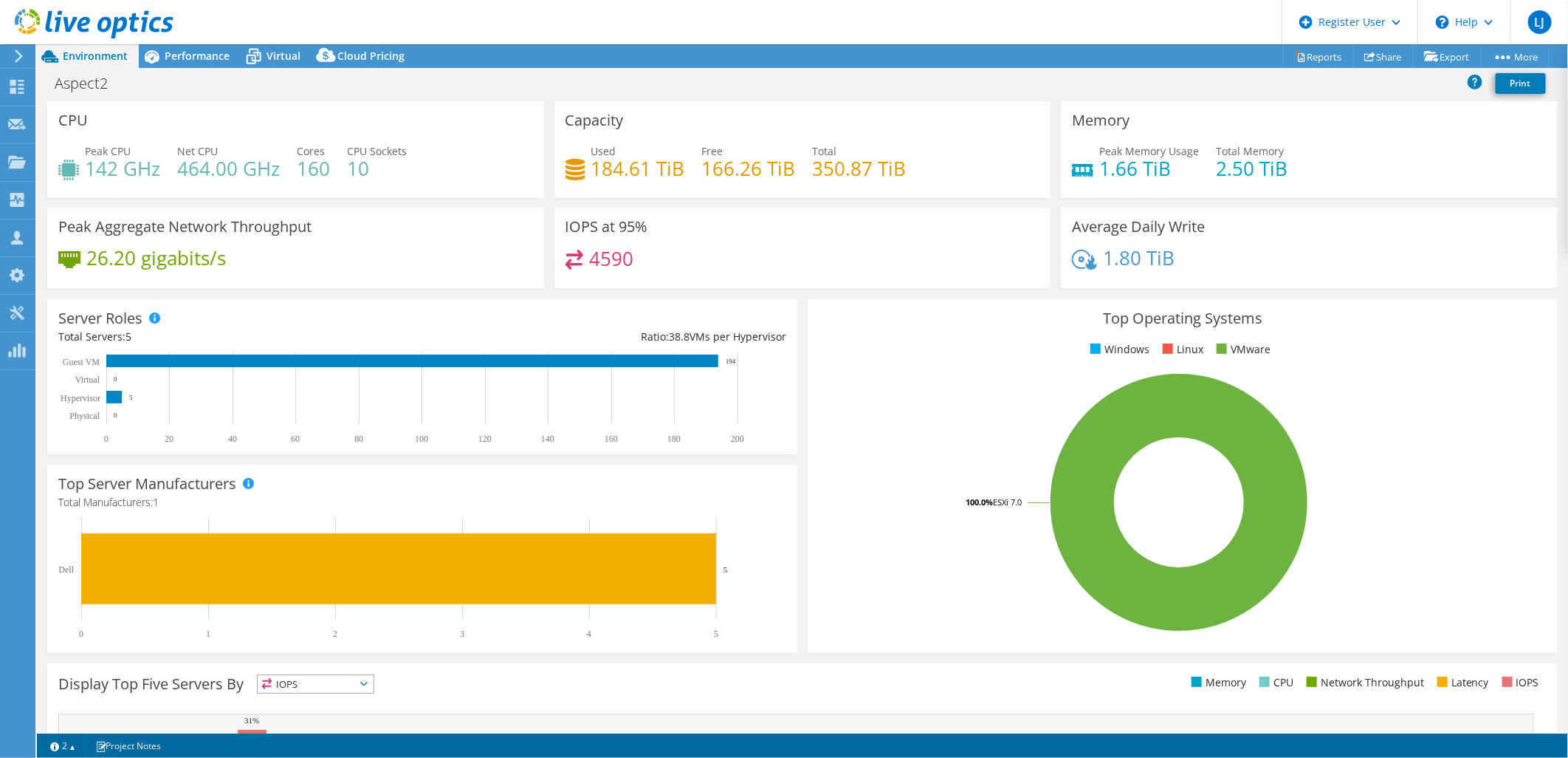
drag, startPoint x: 666, startPoint y: 159, endPoint x: 681, endPoint y: 172, distance: 19.8
click at [681, 172] on div "Used 184.61 TiB Free 166.26 TiB Total 350.87 TiB" at bounding box center [803, 167] width 475 height 48
drag, startPoint x: 682, startPoint y: 168, endPoint x: 588, endPoint y: 172, distance: 94.1
click at [588, 172] on div "Used 184.61 TiB Free 166.26 TiB Total 350.87 TiB" at bounding box center [803, 167] width 475 height 48
click at [669, 176] on h4 "184.61 TiB" at bounding box center [639, 168] width 94 height 16
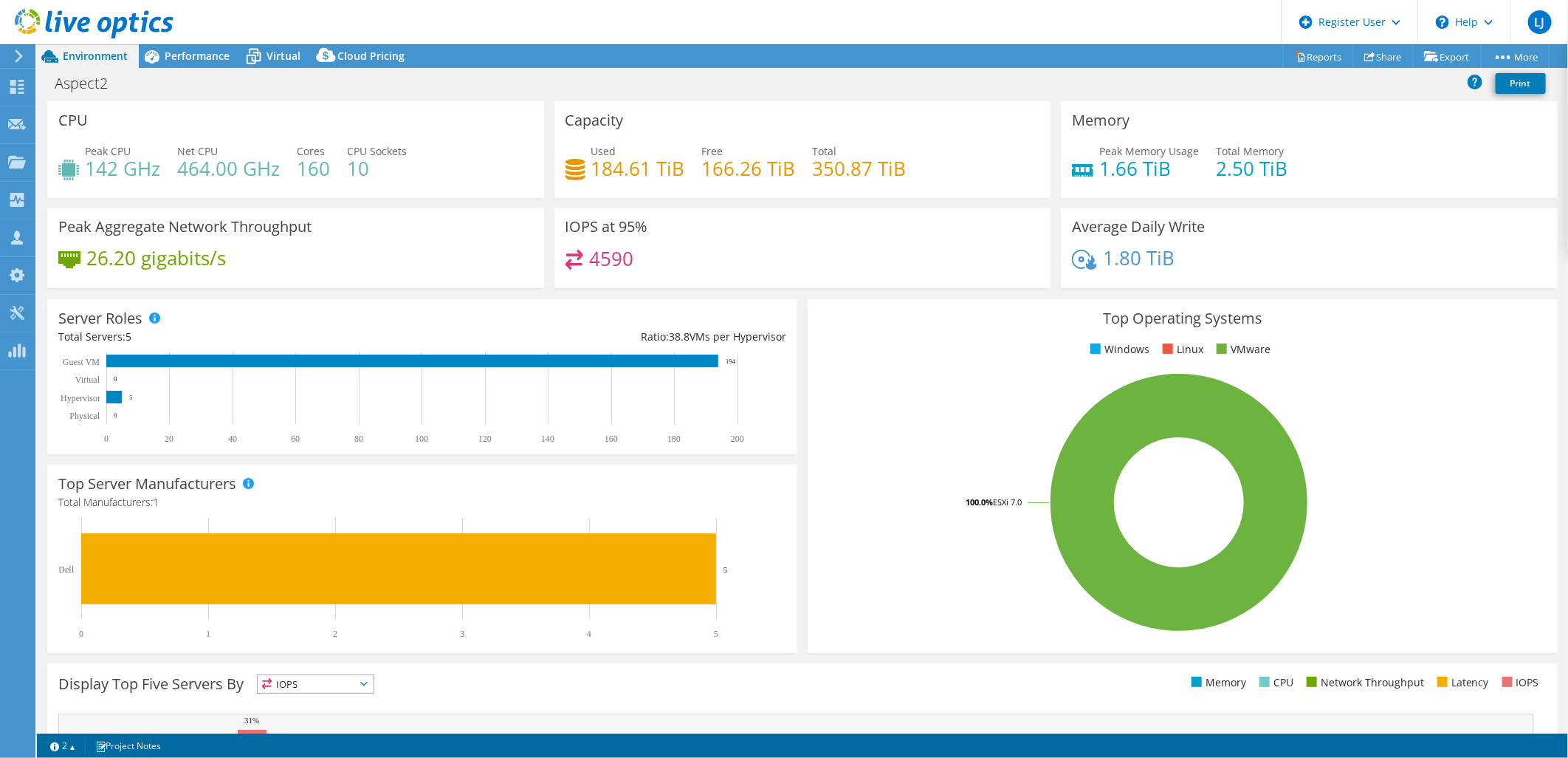
click at [677, 165] on h4 "184.61 TiB" at bounding box center [639, 168] width 94 height 16
drag, startPoint x: 680, startPoint y: 165, endPoint x: 592, endPoint y: 164, distance: 88.0
click at [592, 164] on div "Used 184.61 TiB Free 166.26 TiB Total 350.87 TiB" at bounding box center [803, 167] width 475 height 48
drag, startPoint x: 592, startPoint y: 164, endPoint x: 590, endPoint y: 171, distance: 7.3
click at [591, 171] on h4 "184.61 TiB" at bounding box center [639, 168] width 94 height 16
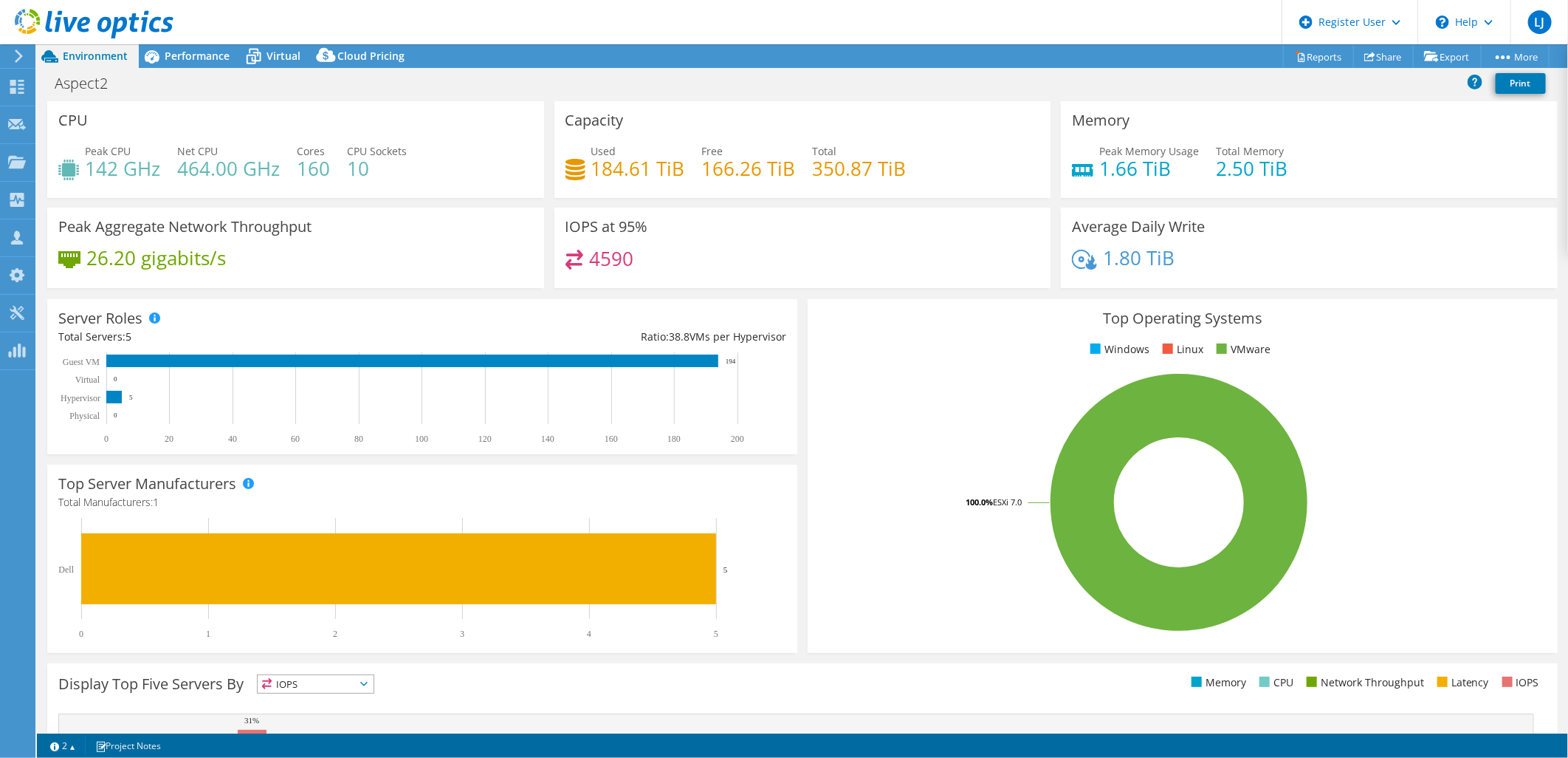
click at [586, 171] on div "Used 184.61 TiB" at bounding box center [625, 159] width 120 height 34
drag, startPoint x: 591, startPoint y: 171, endPoint x: 549, endPoint y: 344, distance: 178.0
click at [591, 171] on h4 "184.61 TiB" at bounding box center [639, 168] width 94 height 16
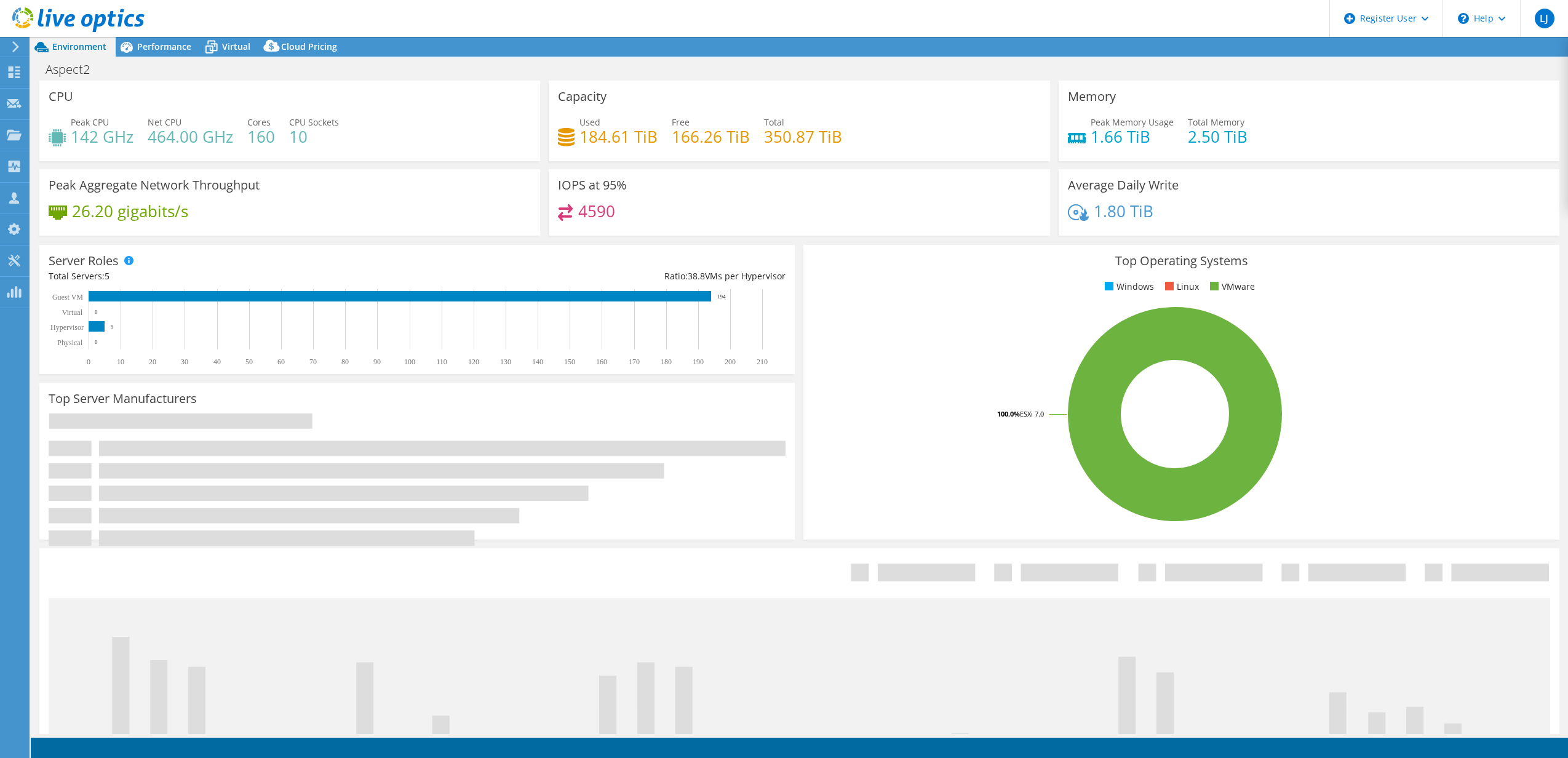
select select "[GEOGRAPHIC_DATA]"
select select "AUD"
